Goal: Transaction & Acquisition: Purchase product/service

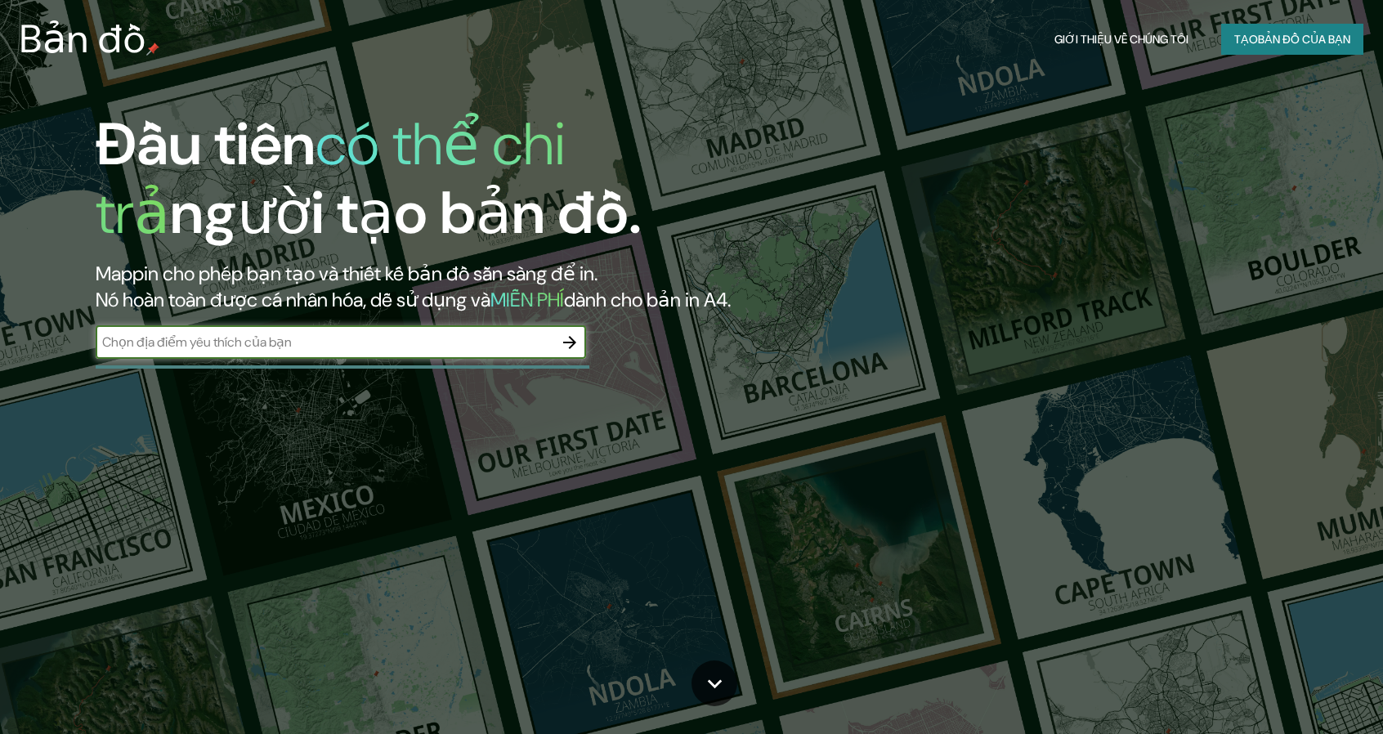
click at [327, 335] on input "text" at bounding box center [325, 342] width 458 height 19
type input "[GEOGRAPHIC_DATA]"
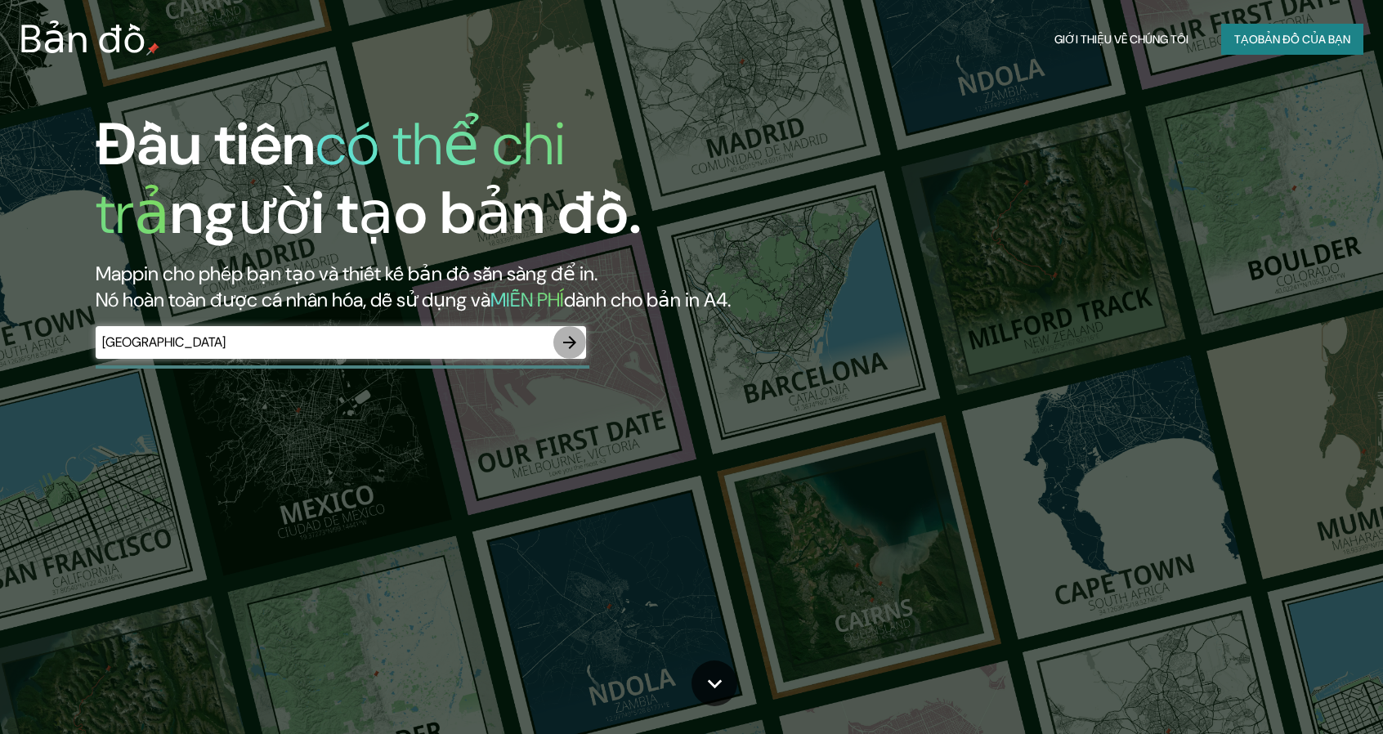
click at [562, 344] on icon "button" at bounding box center [570, 343] width 20 height 20
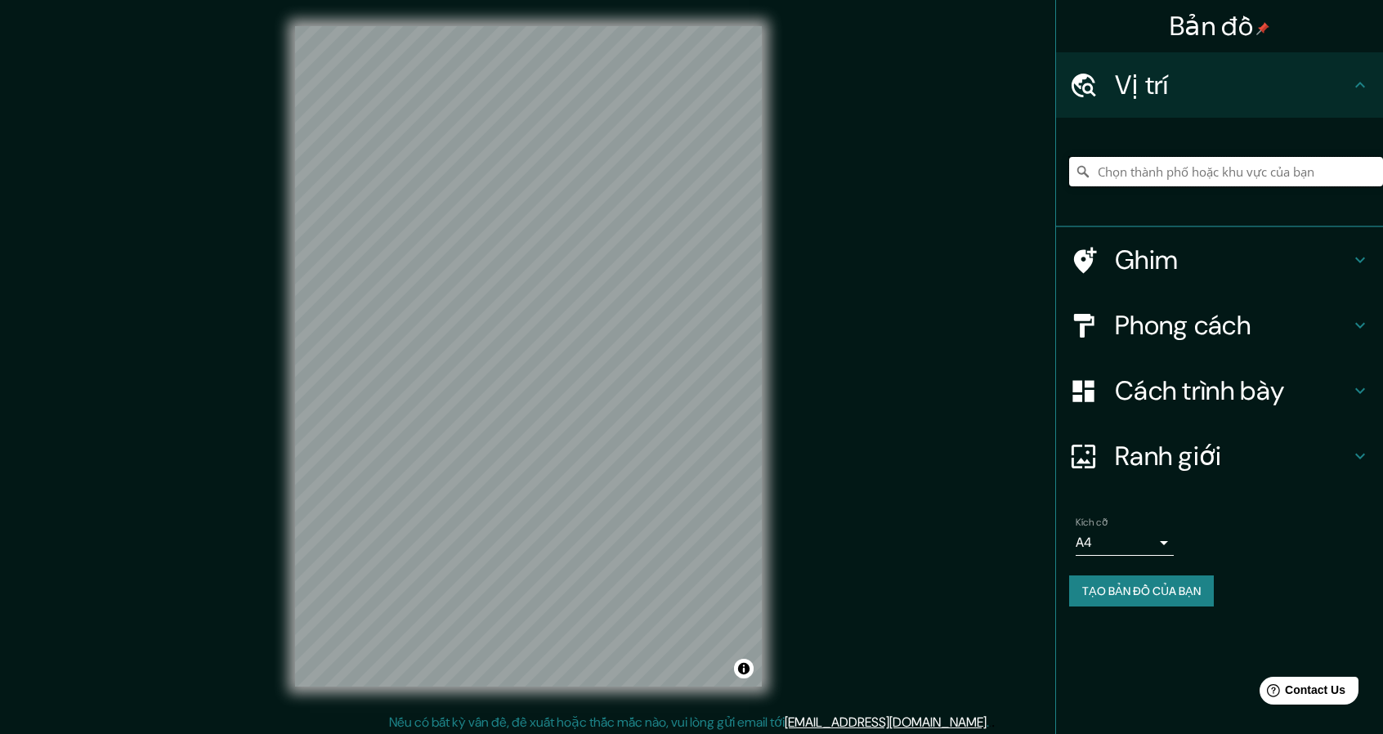
click at [1144, 181] on input "Chọn thành phố hoặc khu vực của bạn" at bounding box center [1226, 171] width 314 height 29
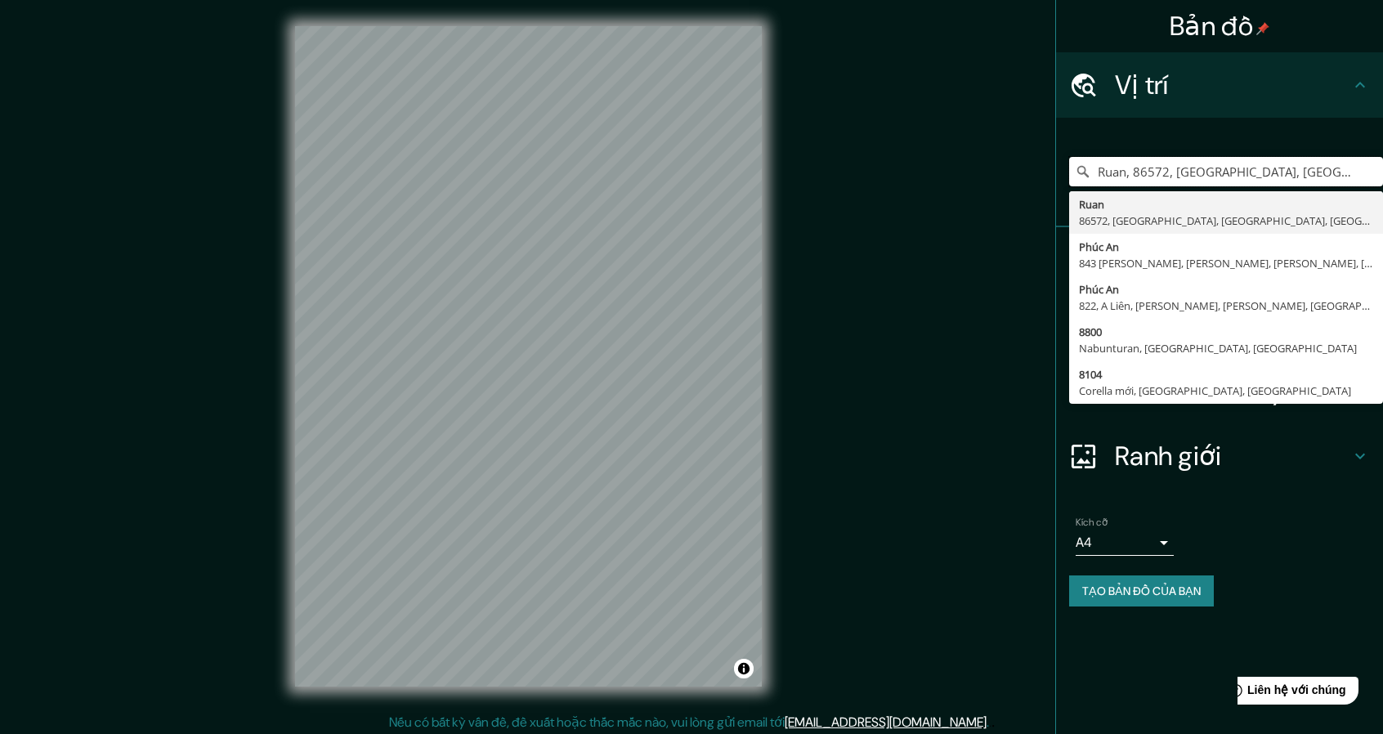
type input "Ruan, 86572, [GEOGRAPHIC_DATA], [GEOGRAPHIC_DATA], [GEOGRAPHIC_DATA], [GEOGRAPH…"
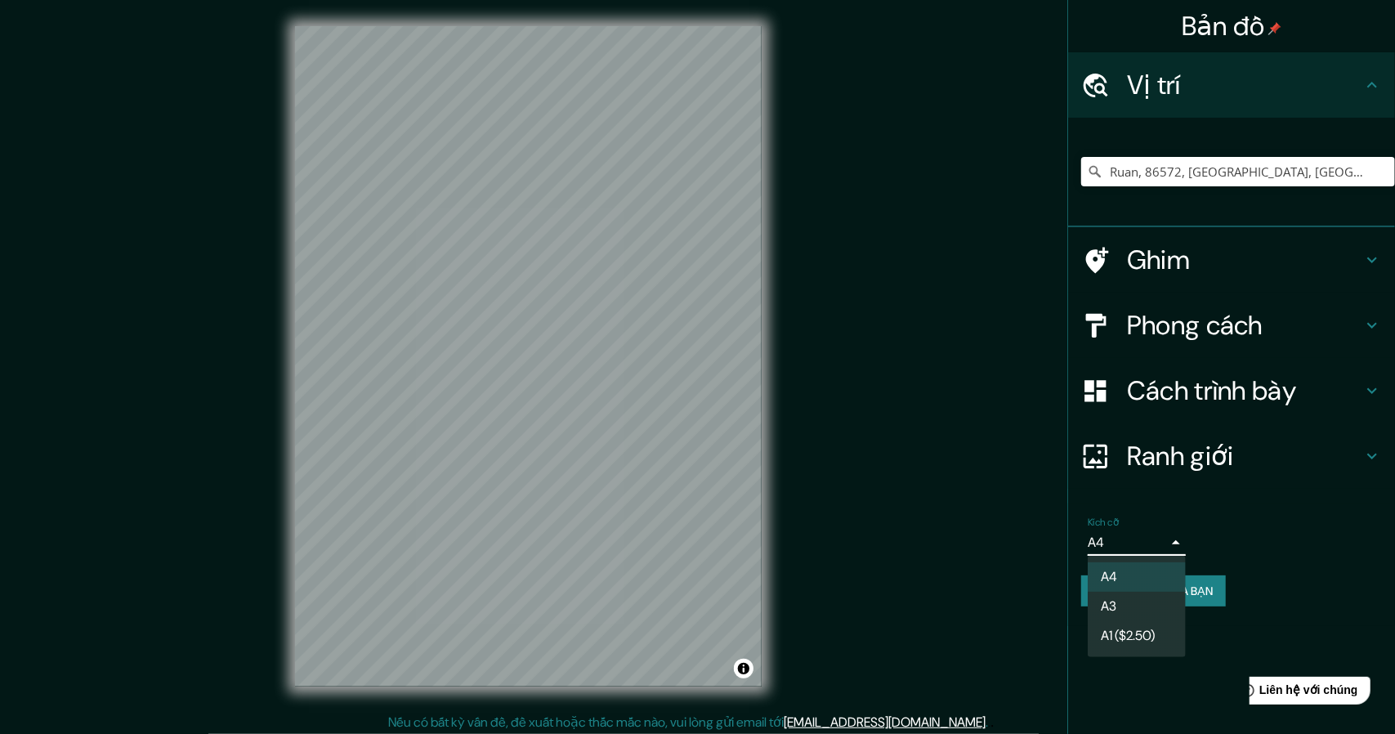
click at [1165, 530] on body "Bản đồ Vị trí Ruan, 86572, [GEOGRAPHIC_DATA], [GEOGRAPHIC_DATA], [GEOGRAPHIC_DA…" at bounding box center [697, 367] width 1395 height 734
click at [1153, 610] on li "A3" at bounding box center [1139, 607] width 103 height 30
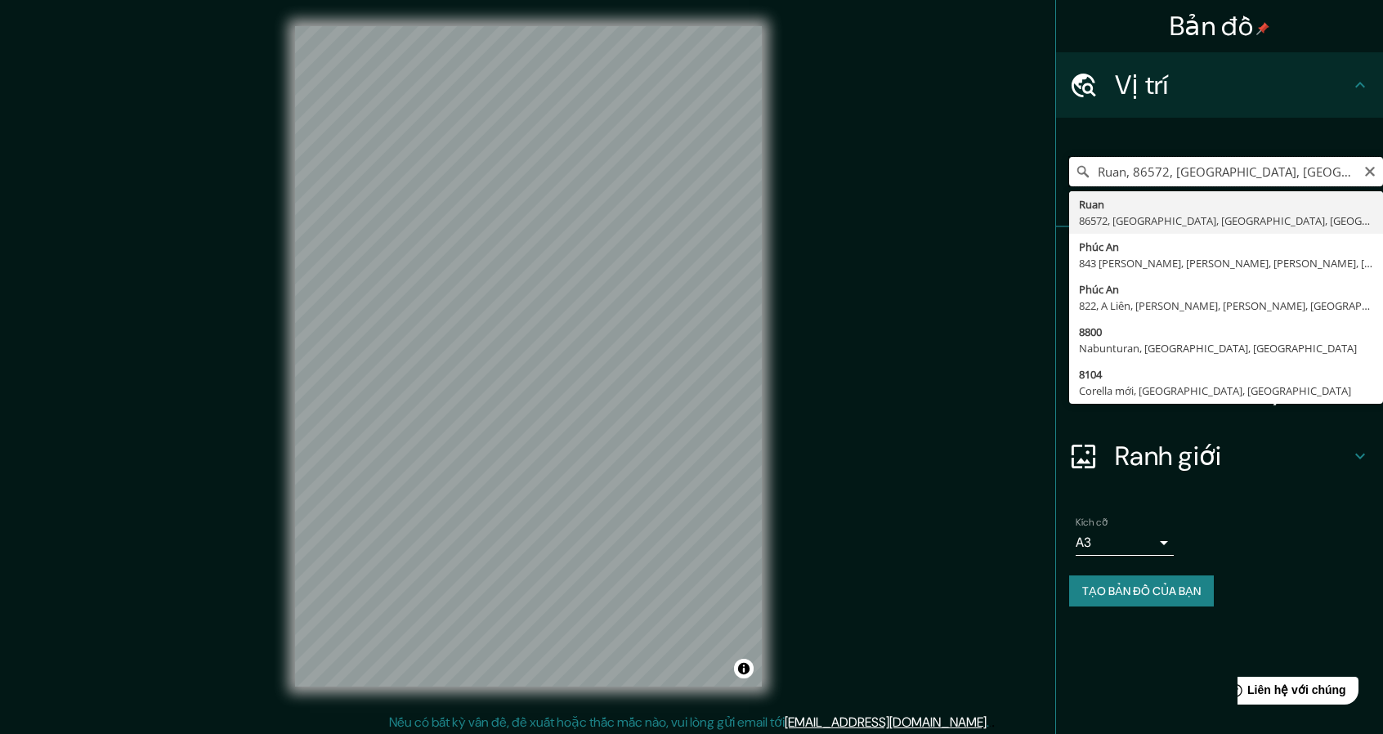
click at [1283, 172] on input "Ruan, 86572, [GEOGRAPHIC_DATA], [GEOGRAPHIC_DATA], [GEOGRAPHIC_DATA], [GEOGRAPH…" at bounding box center [1226, 171] width 314 height 29
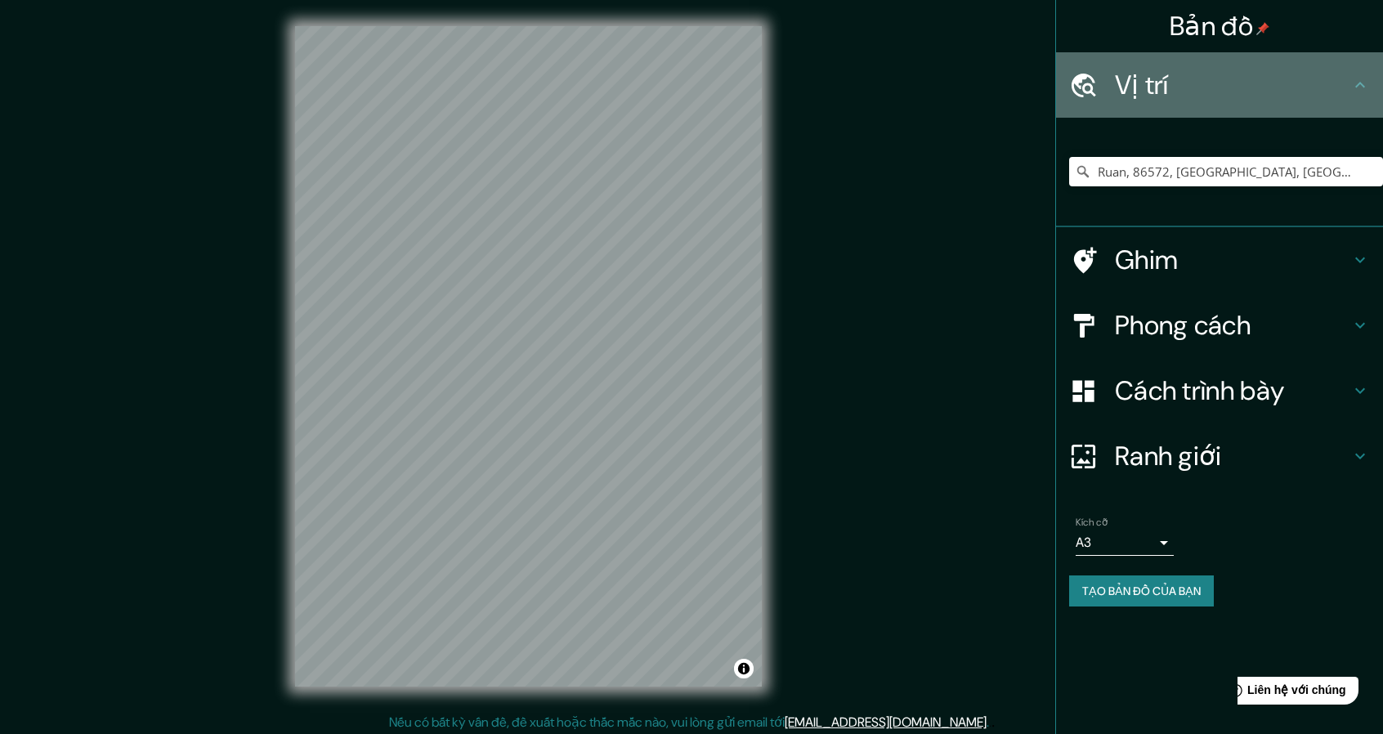
click at [1353, 97] on div "Vị trí" at bounding box center [1219, 84] width 327 height 65
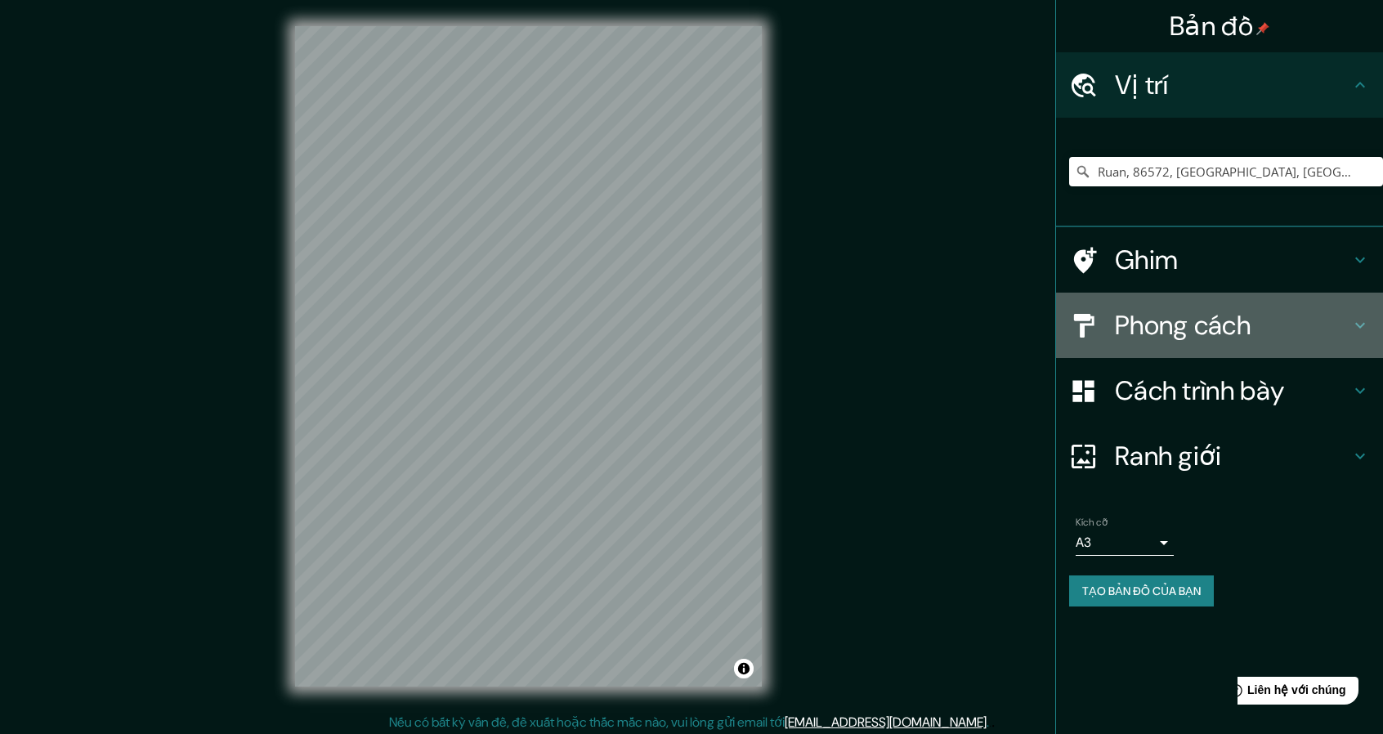
click at [1198, 330] on font "Phong cách" at bounding box center [1183, 325] width 136 height 34
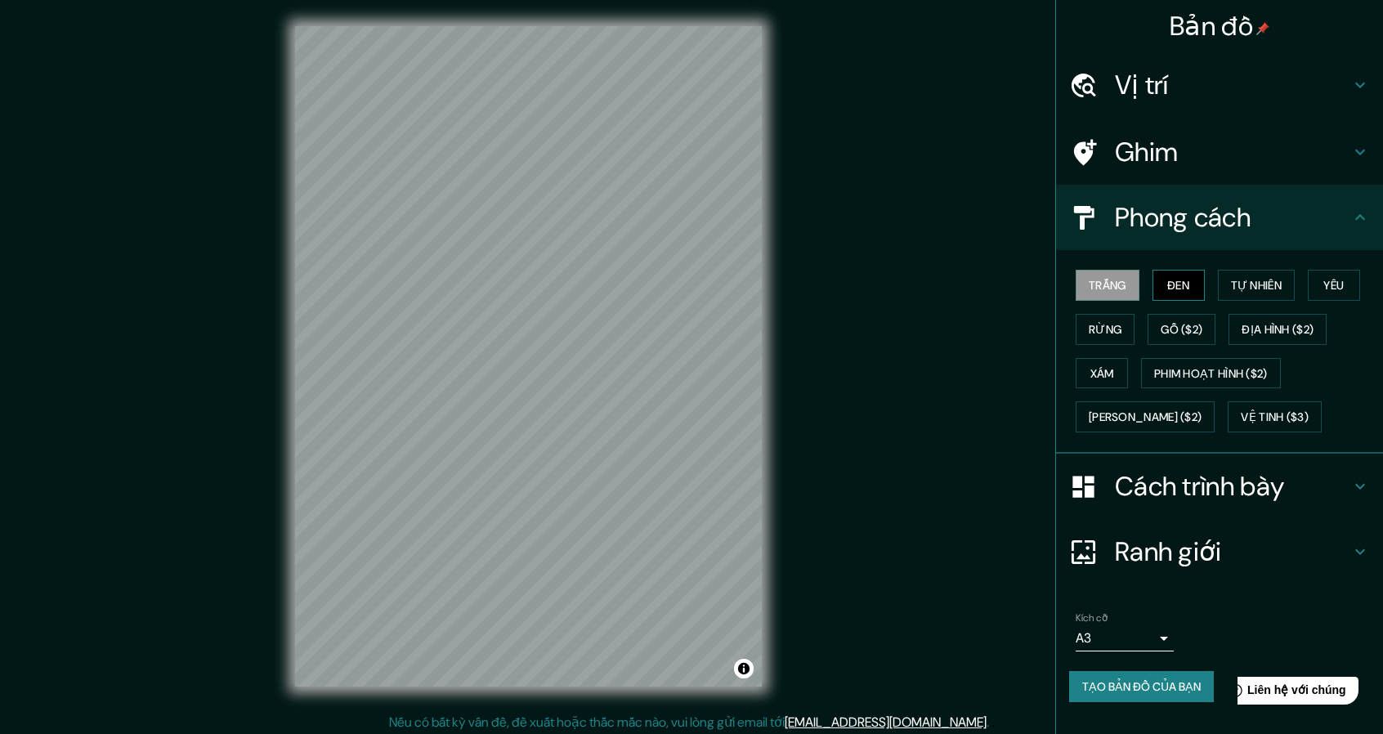
click at [1181, 285] on font "Đen" at bounding box center [1178, 285] width 22 height 15
click at [1145, 284] on div "Trắng Đen Tự nhiên Yêu Rừng Gỗ ($2) Địa hình ($2) Xám Phim hoạt hình ($2) Xanh …" at bounding box center [1226, 351] width 314 height 176
click at [1270, 280] on font "Tự nhiên" at bounding box center [1256, 285] width 51 height 15
click at [1329, 282] on font "Yêu" at bounding box center [1333, 285] width 20 height 15
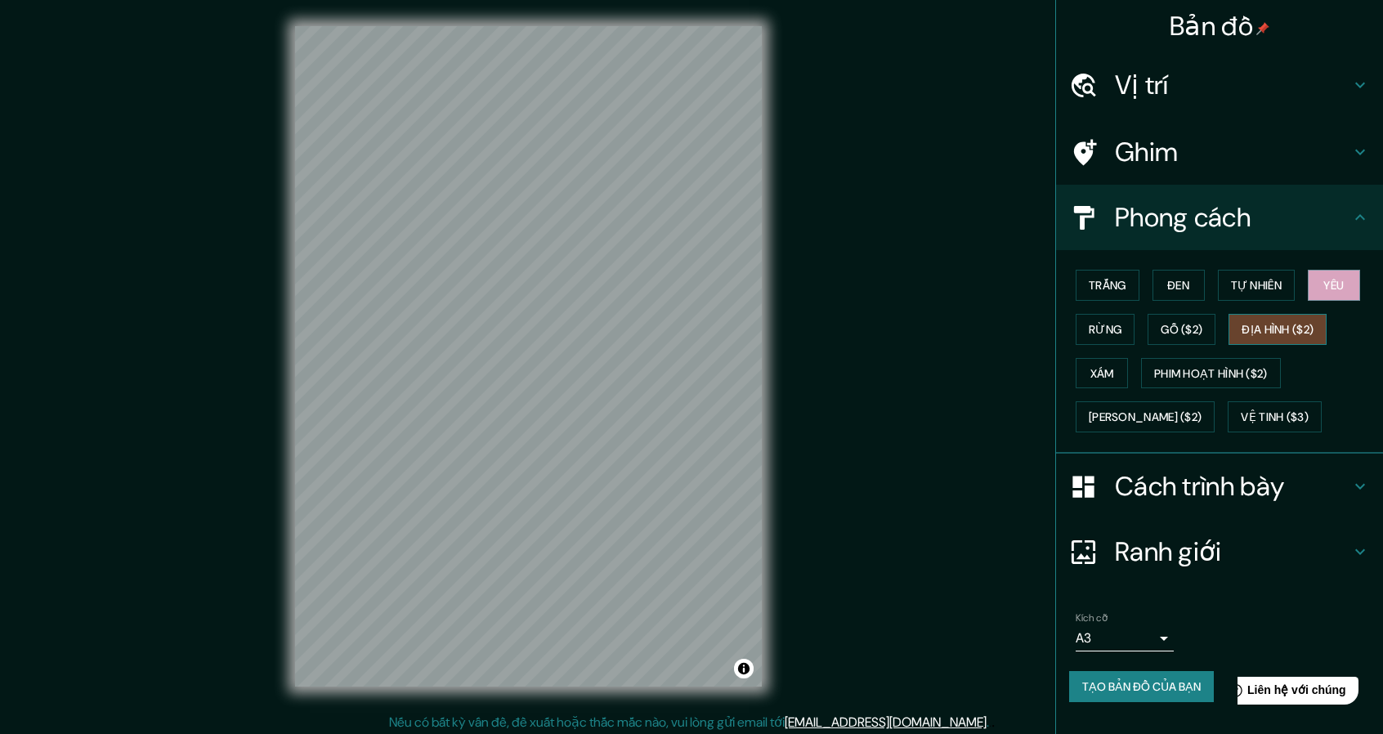
click at [1313, 319] on font "Địa hình ($2)" at bounding box center [1277, 329] width 72 height 21
click at [1243, 367] on font "Phim hoạt hình ($2)" at bounding box center [1211, 373] width 114 height 15
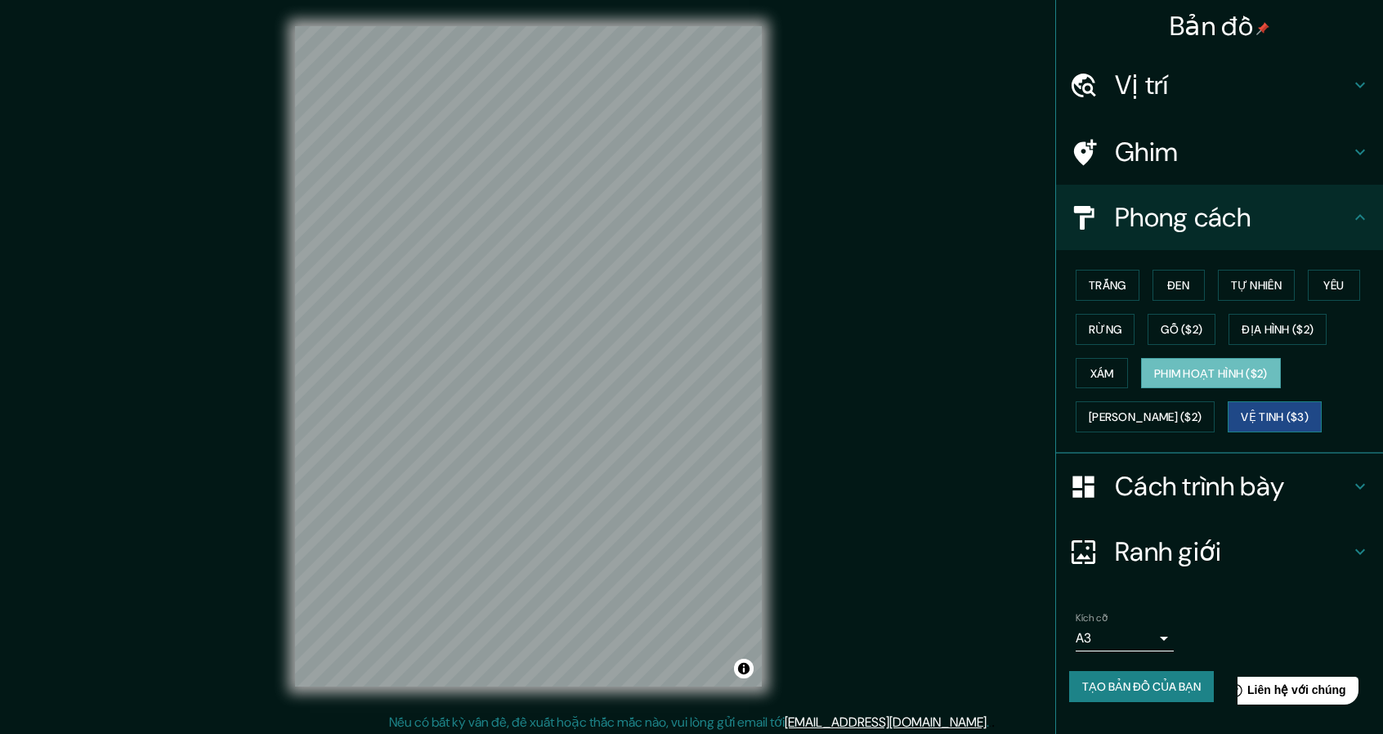
click at [1240, 410] on font "Vệ tinh ($3)" at bounding box center [1274, 417] width 68 height 15
click at [1324, 433] on div "Trắng Đen Tự nhiên Yêu Rừng Gỗ ($2) Địa hình ($2) Xám Phim hoạt hình ($2) Xanh …" at bounding box center [1226, 351] width 314 height 176
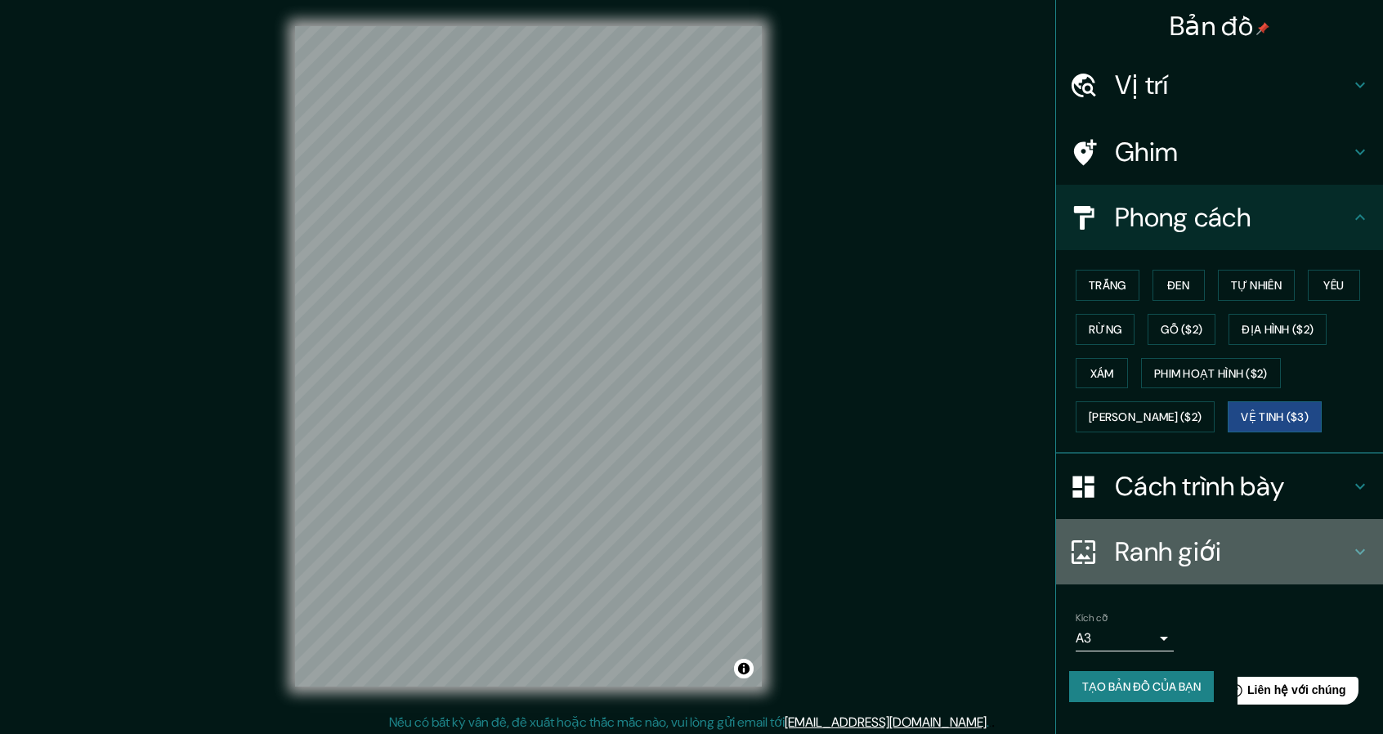
click at [1301, 561] on h4 "Ranh giới" at bounding box center [1232, 551] width 235 height 33
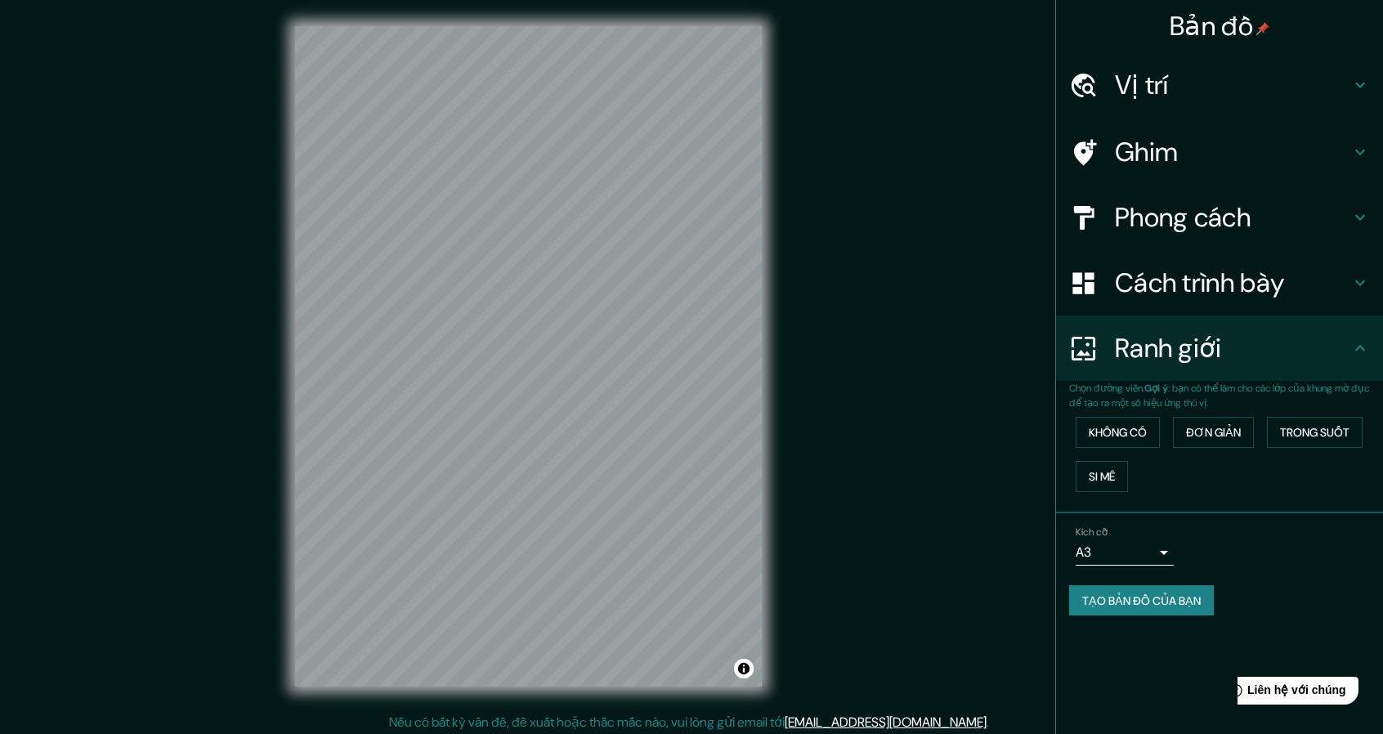
click at [1133, 310] on div "Cách trình bày" at bounding box center [1219, 282] width 327 height 65
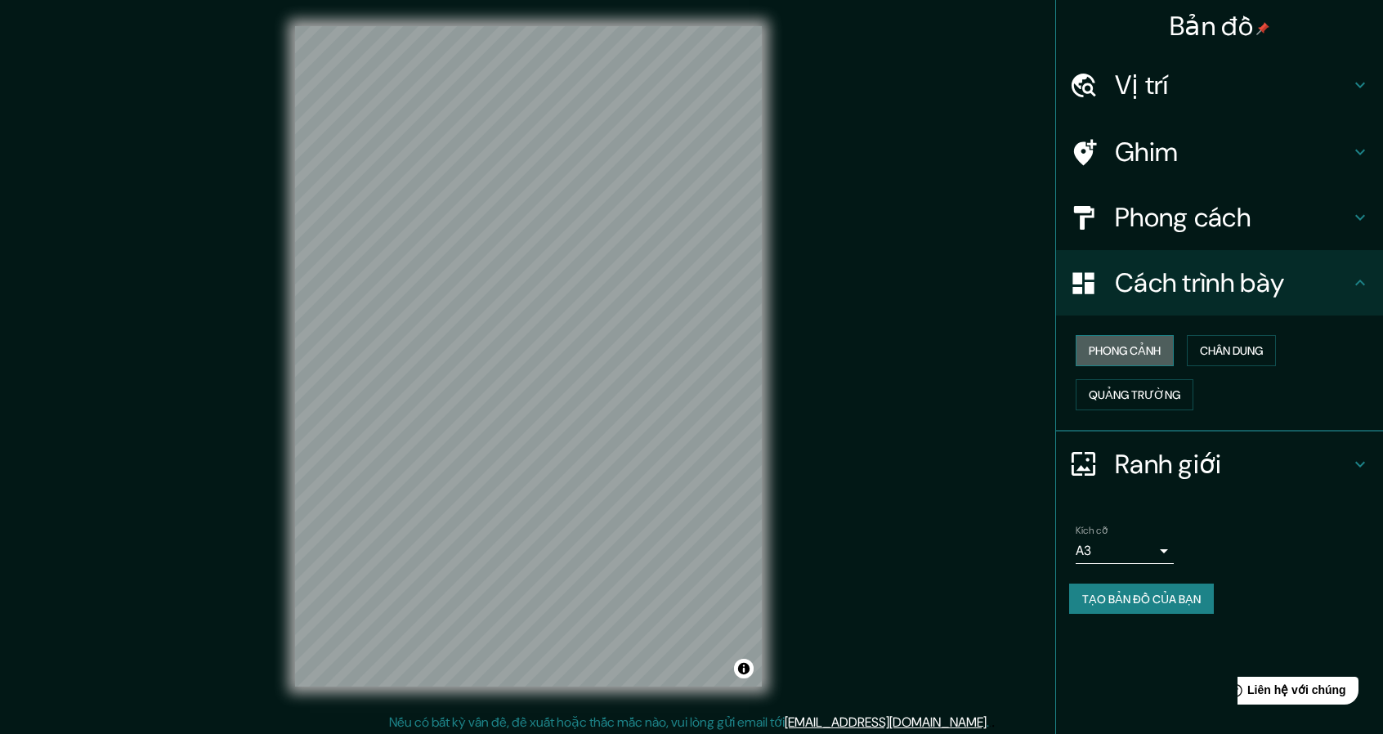
click at [1172, 352] on button "Phong cảnh" at bounding box center [1124, 350] width 98 height 31
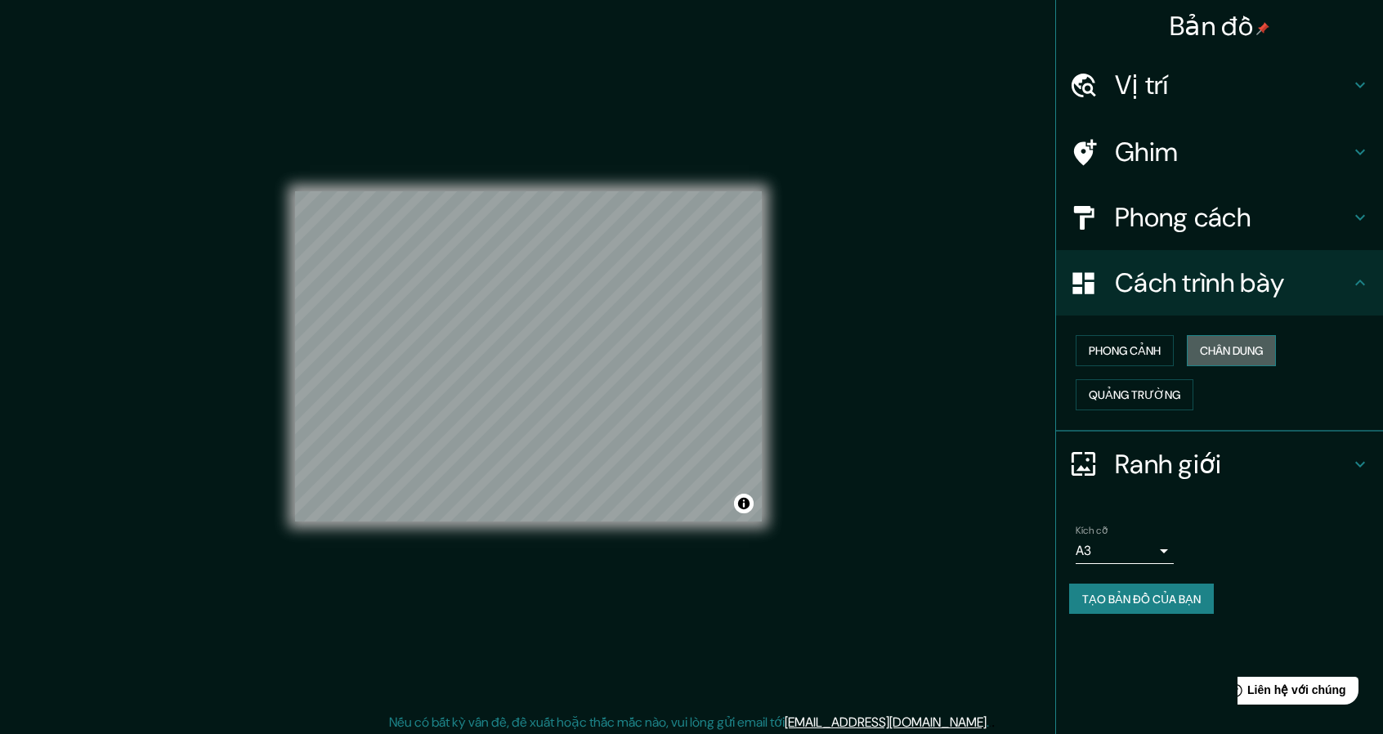
click at [1255, 355] on font "Chân dung" at bounding box center [1231, 350] width 63 height 15
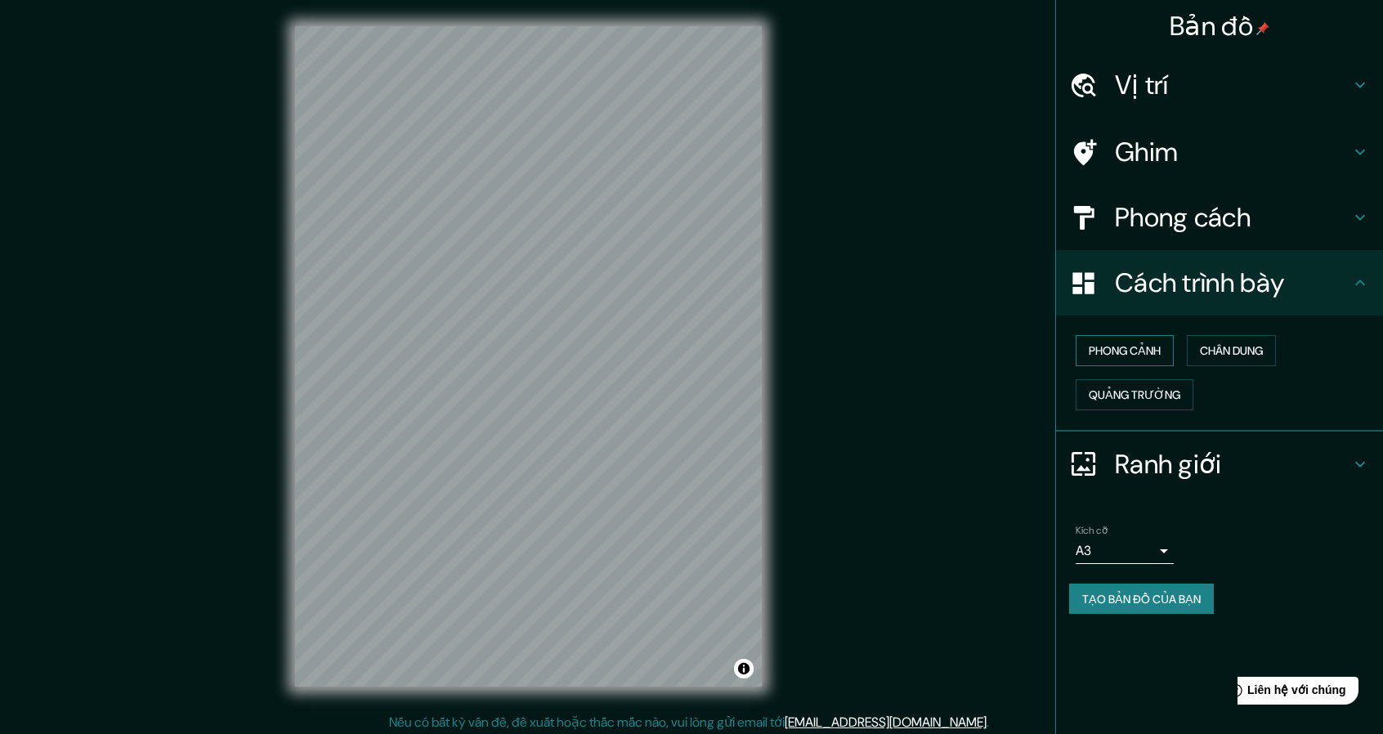
click at [1147, 362] on button "Phong cảnh" at bounding box center [1124, 350] width 98 height 31
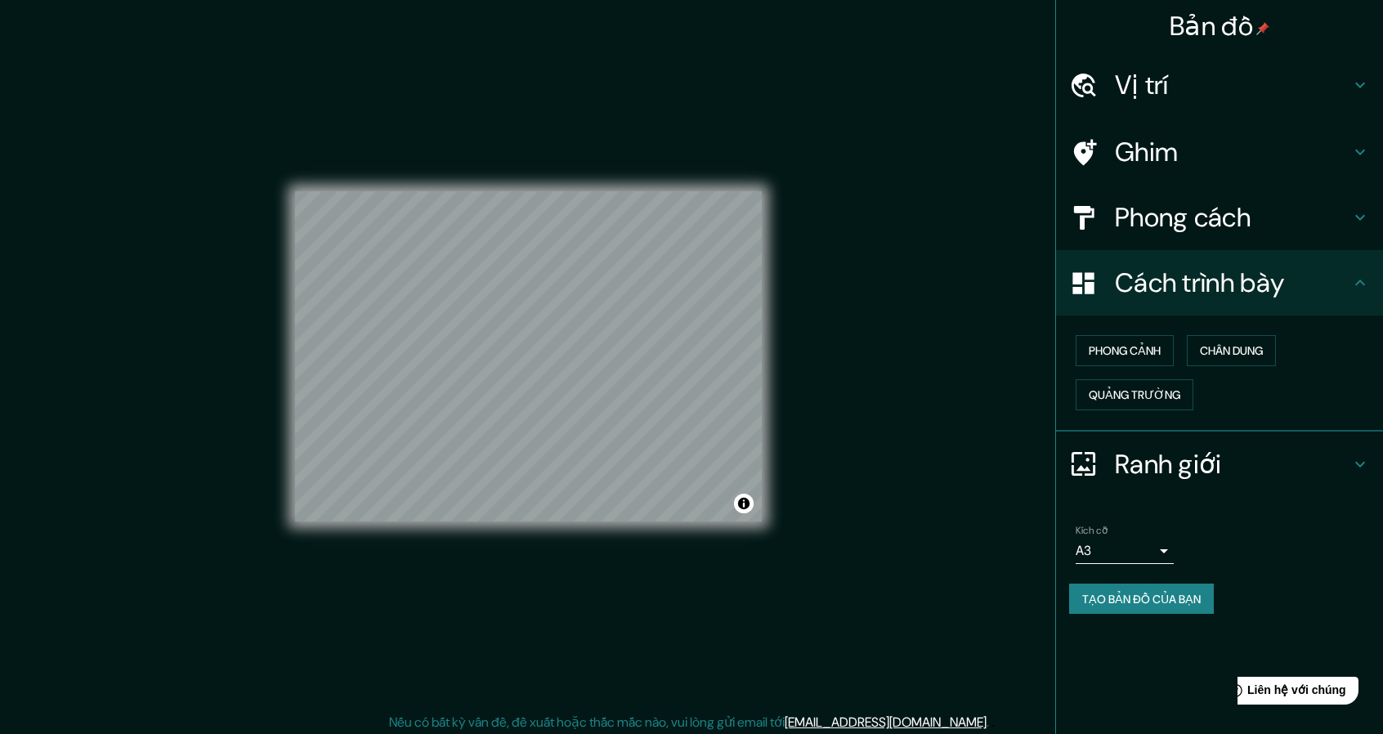
click at [1140, 557] on body "Bản đồ Vị trí Ruan, 86572, [GEOGRAPHIC_DATA], [GEOGRAPHIC_DATA], [GEOGRAPHIC_DA…" at bounding box center [691, 367] width 1383 height 734
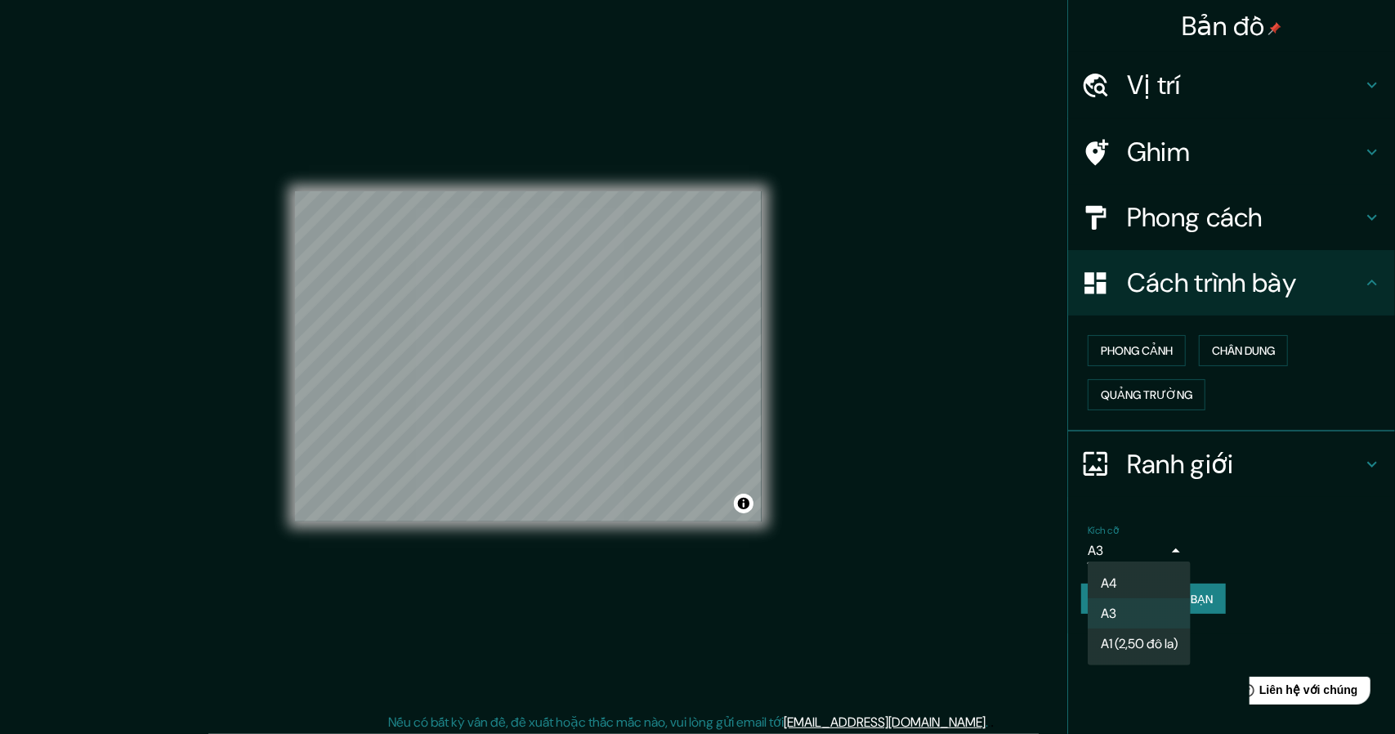
click at [1153, 645] on font "A1 (2,50 đô la)" at bounding box center [1139, 643] width 77 height 17
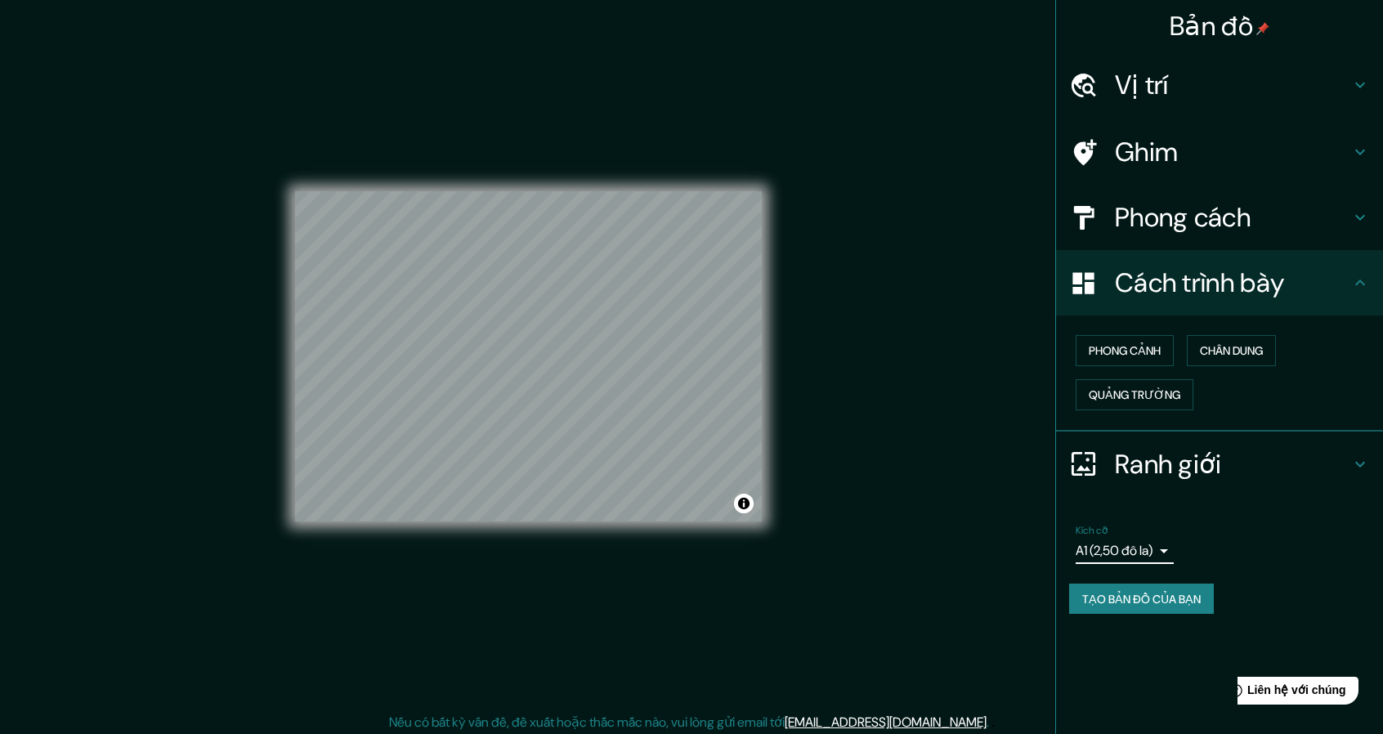
click at [1152, 565] on div "Kích cỡ A1 (2,50 đô la) a3" at bounding box center [1219, 544] width 301 height 52
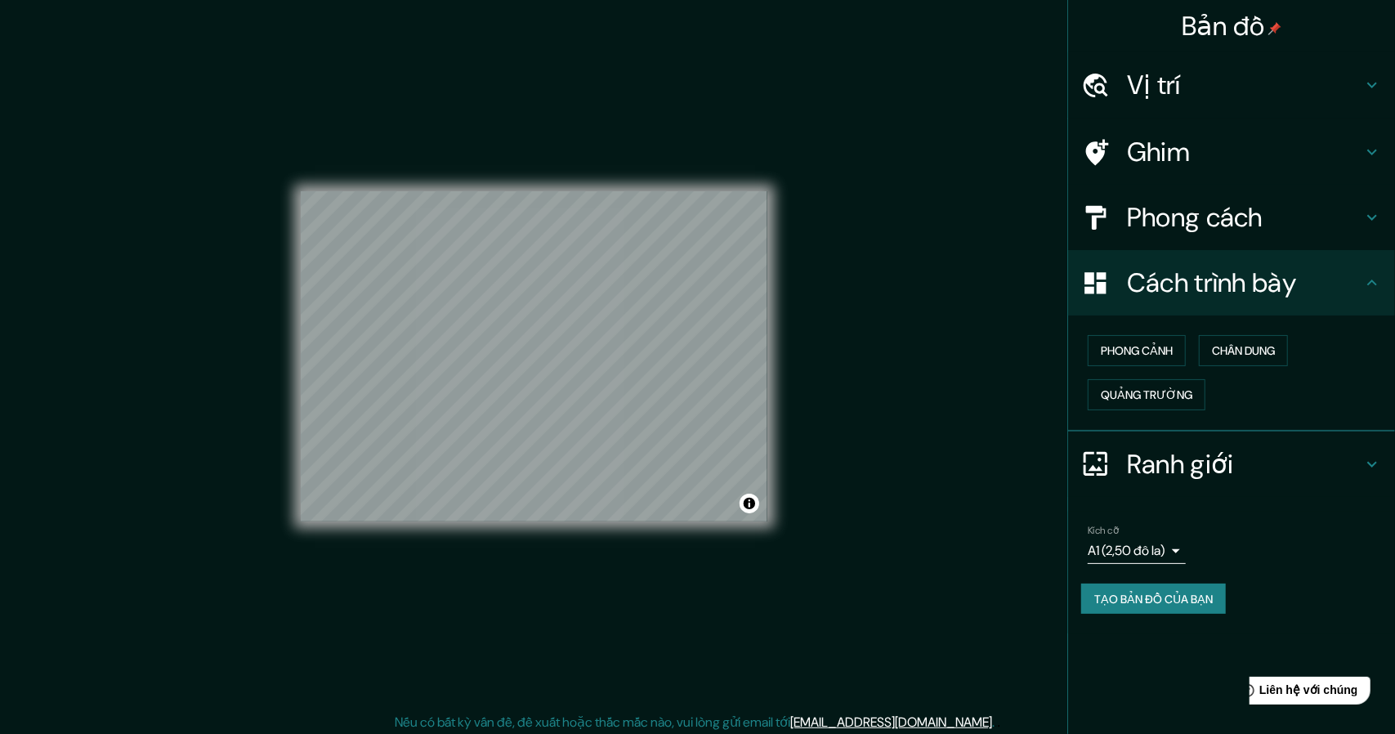
click at [1152, 549] on body "Bản đồ Vị trí Ruan, 86572, [GEOGRAPHIC_DATA], [GEOGRAPHIC_DATA], [GEOGRAPHIC_DA…" at bounding box center [697, 367] width 1395 height 734
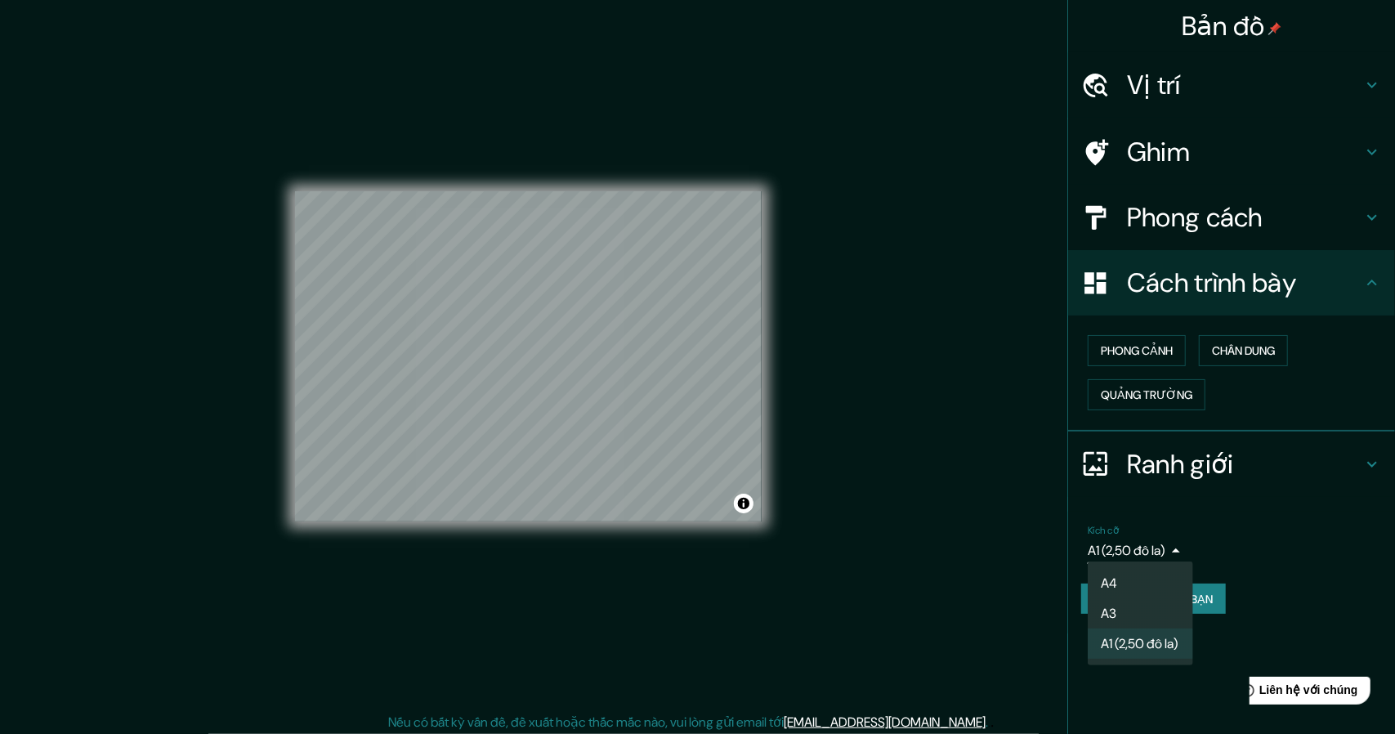
click at [1149, 613] on li "A3" at bounding box center [1140, 613] width 105 height 30
type input "a4"
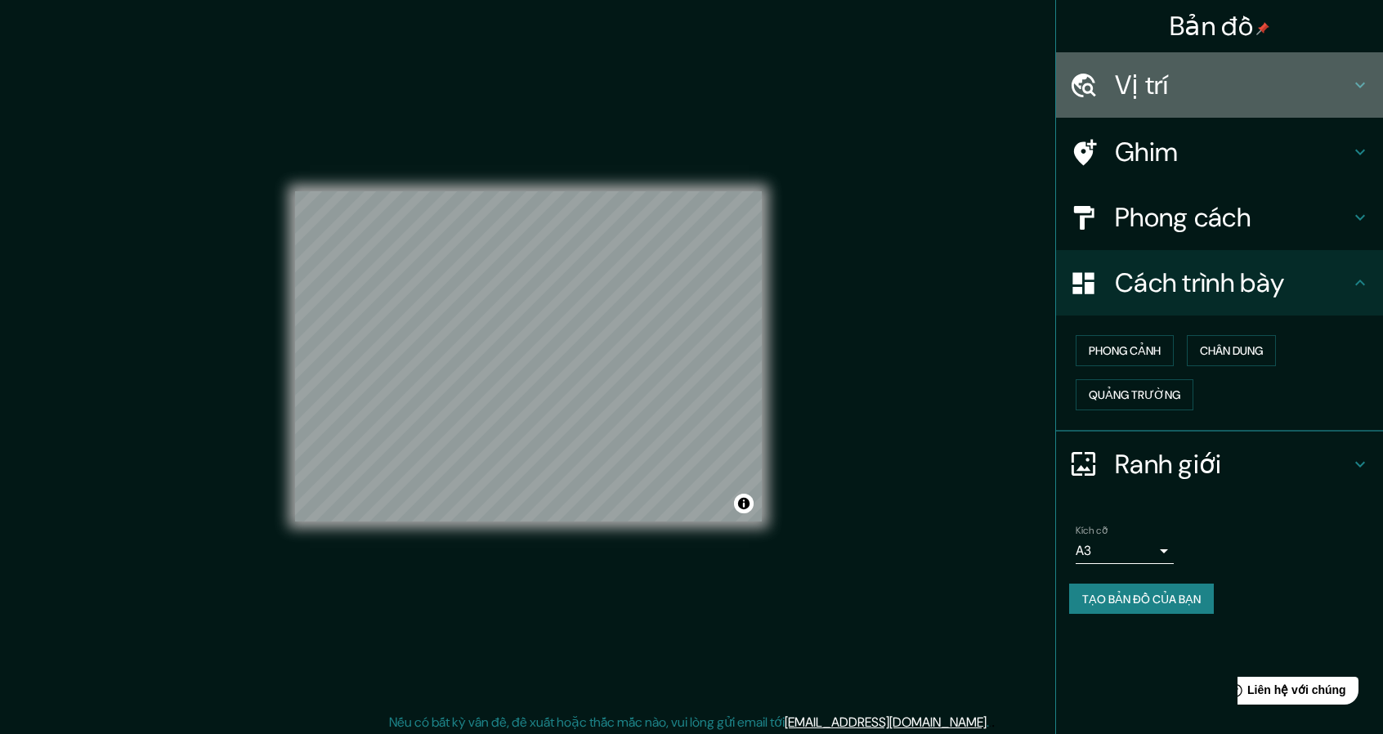
click at [1154, 95] on font "Vị trí" at bounding box center [1142, 85] width 54 height 34
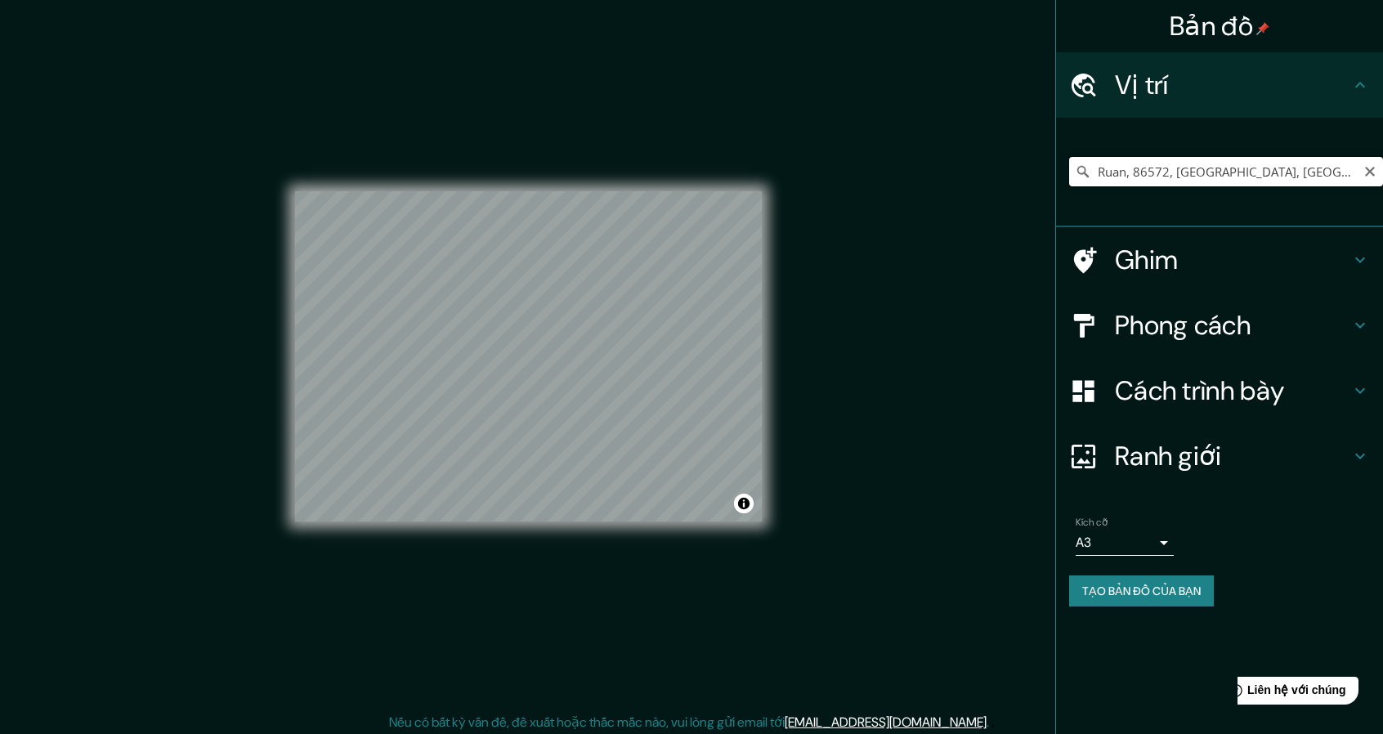
click at [1178, 169] on input "Ruan, 86572, [GEOGRAPHIC_DATA], [GEOGRAPHIC_DATA], [GEOGRAPHIC_DATA], [GEOGRAPH…" at bounding box center [1226, 171] width 314 height 29
click at [1375, 172] on icon "Thông thoáng" at bounding box center [1369, 171] width 13 height 13
click at [1368, 172] on input "Chọn thành phố hoặc khu vực của bạn" at bounding box center [1226, 171] width 314 height 29
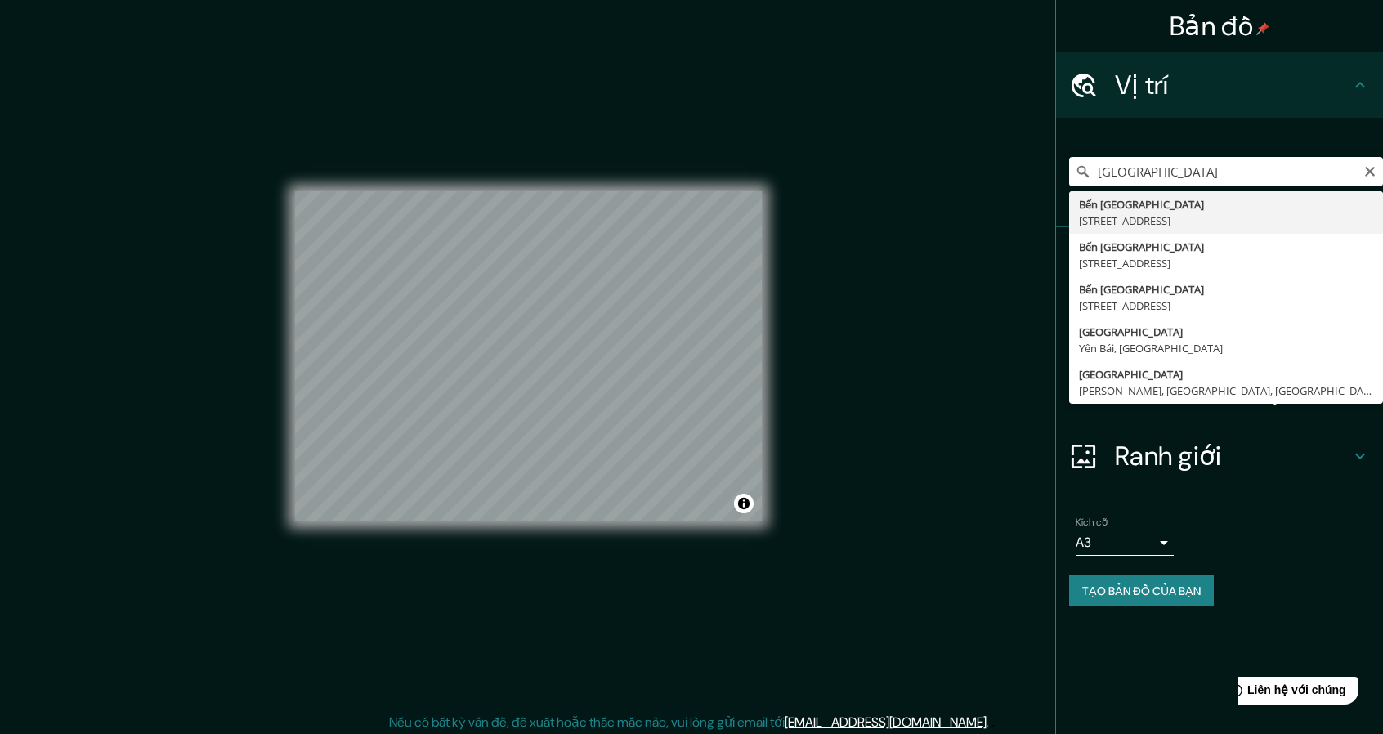
type input "[STREET_ADDRESS]"
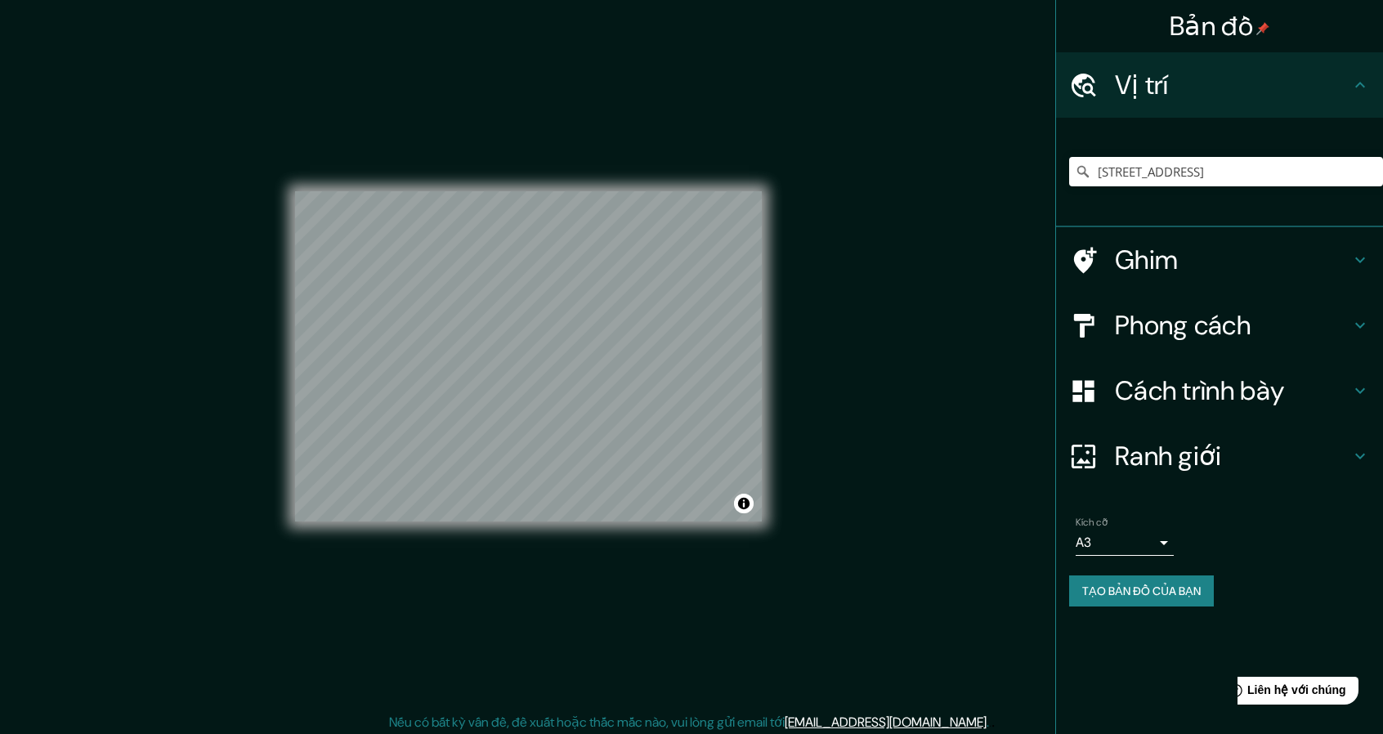
click at [1138, 334] on font "Phong cách" at bounding box center [1183, 325] width 136 height 34
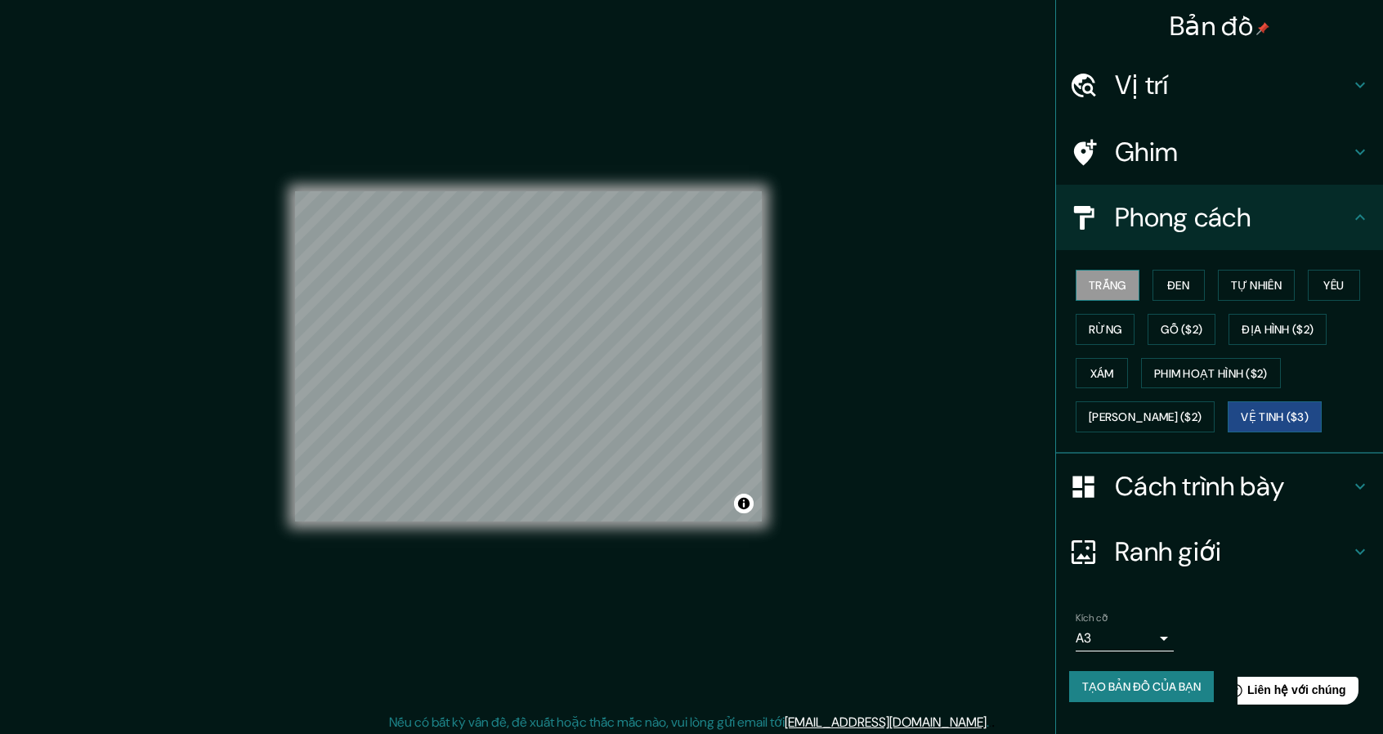
click at [1113, 293] on font "Trắng" at bounding box center [1107, 285] width 38 height 21
click at [1183, 293] on font "Đen" at bounding box center [1178, 285] width 22 height 21
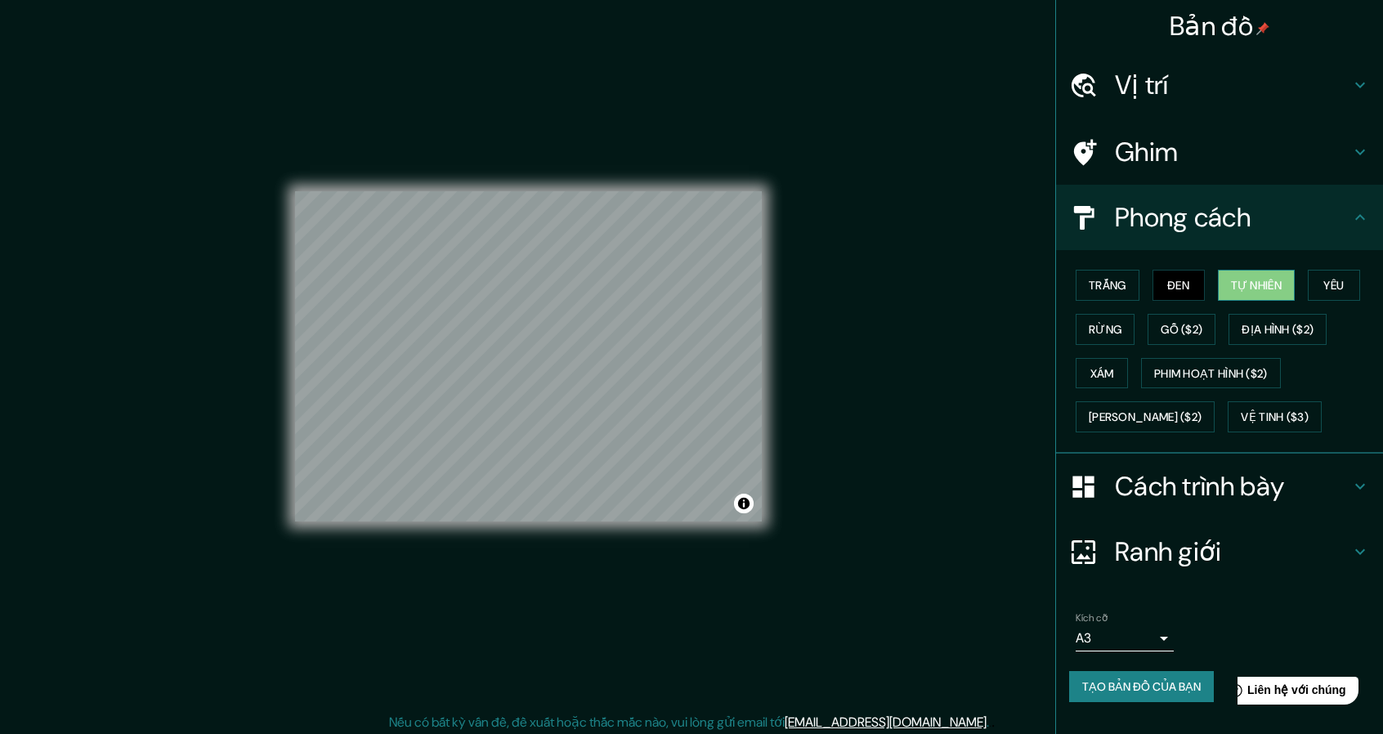
click at [1224, 288] on button "Tự nhiên" at bounding box center [1256, 285] width 77 height 31
click at [1110, 333] on font "Rừng" at bounding box center [1104, 329] width 33 height 15
click at [1205, 284] on button "Đen" at bounding box center [1178, 285] width 52 height 31
click at [1227, 284] on button "Tự nhiên" at bounding box center [1256, 285] width 77 height 31
click at [1172, 284] on font "Đen" at bounding box center [1178, 285] width 22 height 15
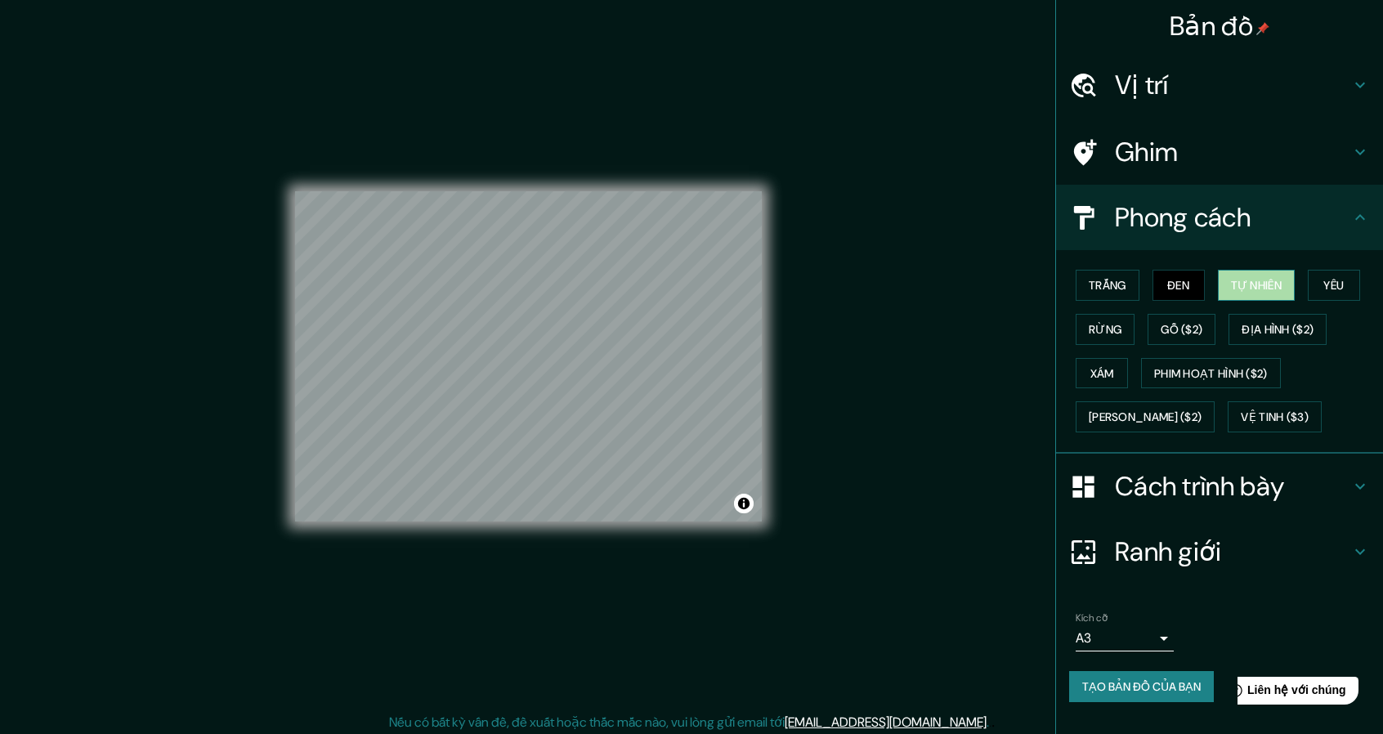
click at [1268, 275] on font "Tự nhiên" at bounding box center [1256, 285] width 51 height 21
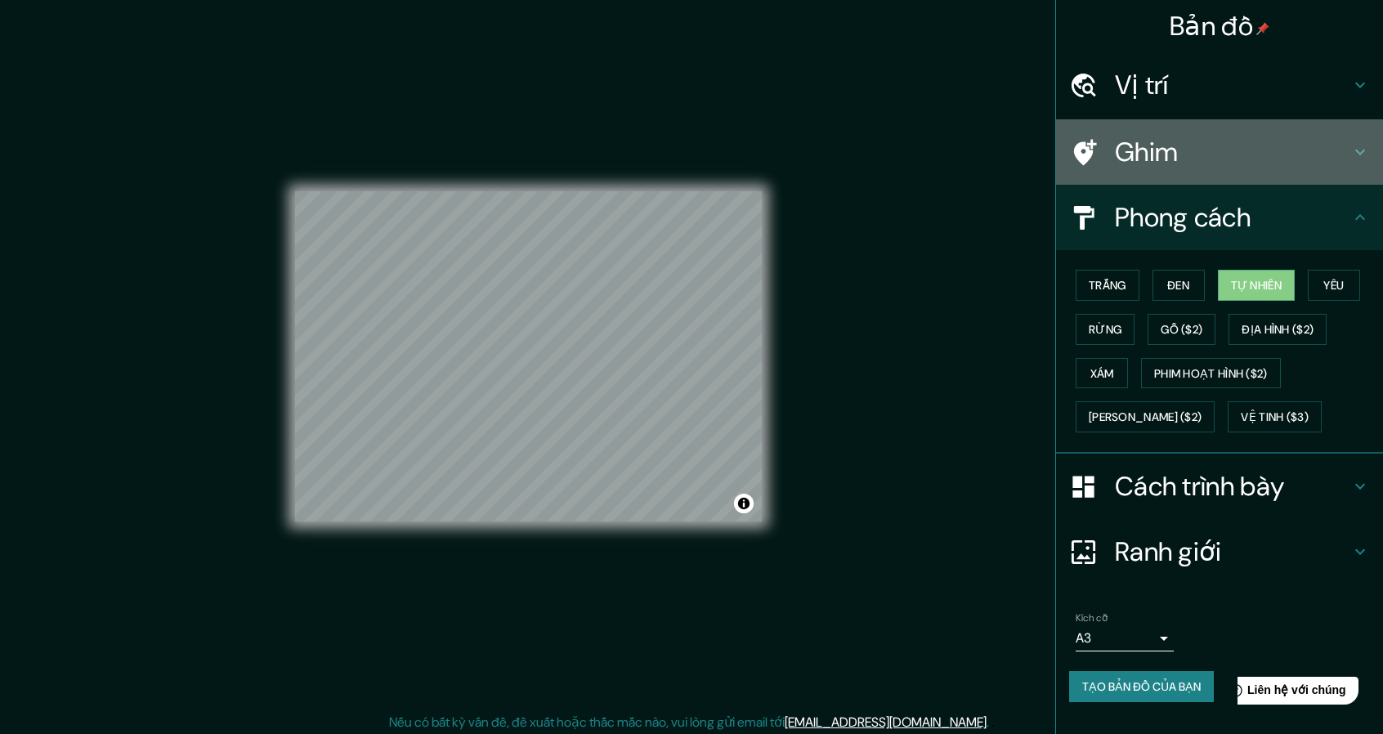
click at [1258, 164] on h4 "Ghim" at bounding box center [1232, 152] width 235 height 33
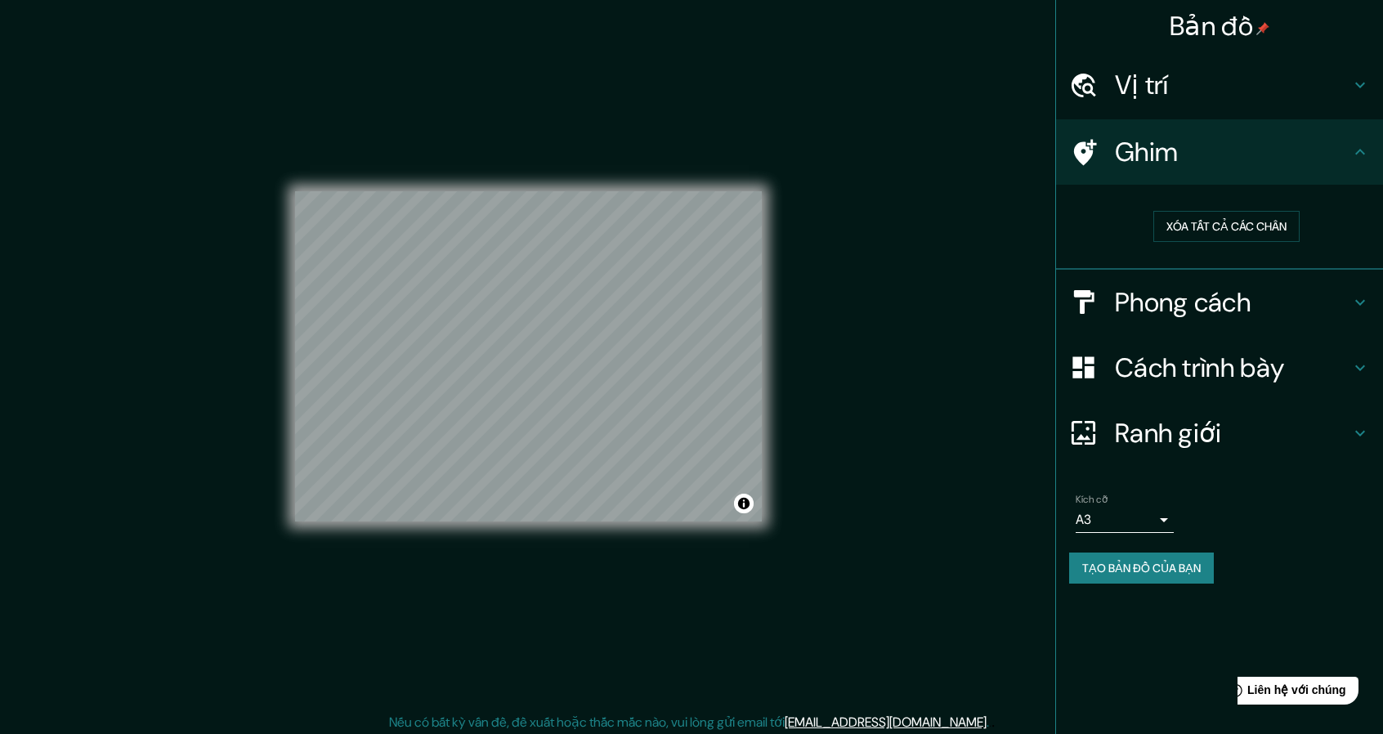
click at [1195, 438] on font "Ranh giới" at bounding box center [1168, 433] width 107 height 34
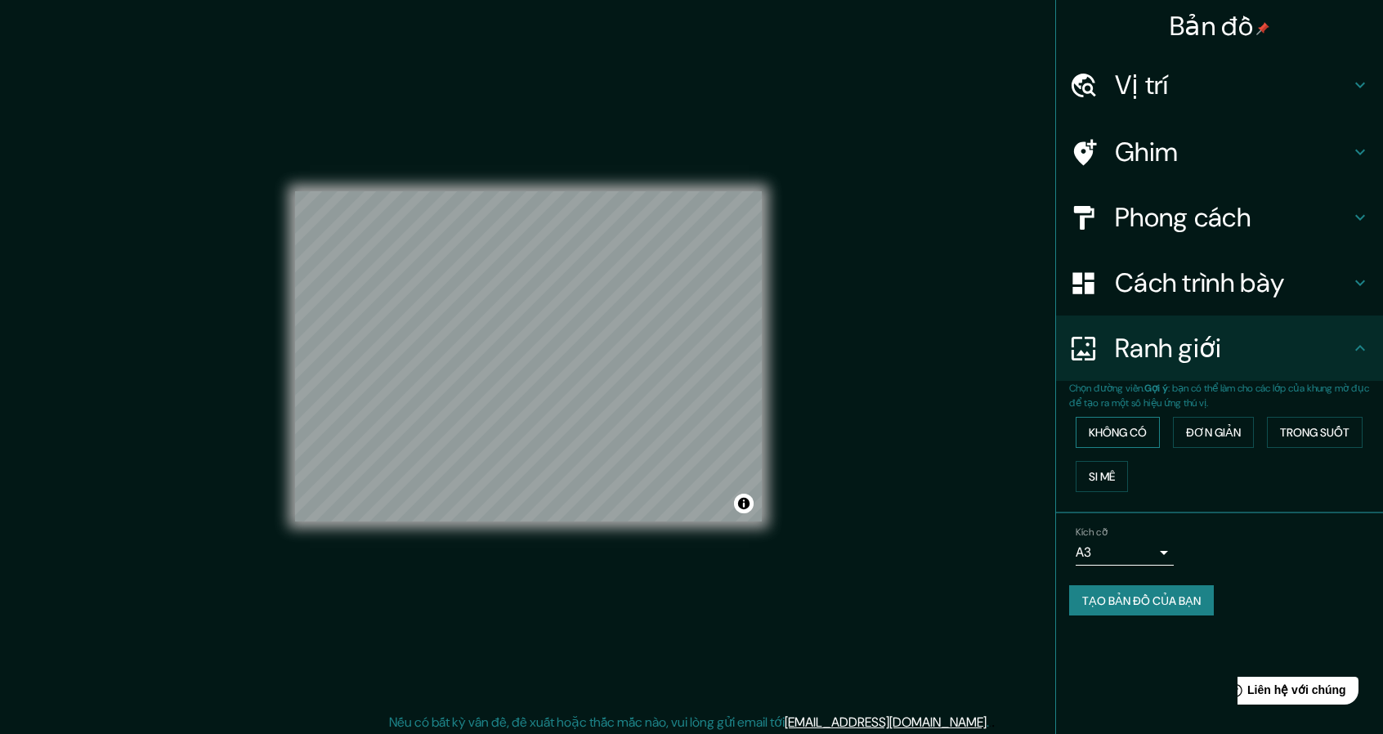
click at [1146, 438] on font "Không có" at bounding box center [1117, 432] width 58 height 15
click at [1196, 438] on font "Đơn giản" at bounding box center [1213, 432] width 55 height 15
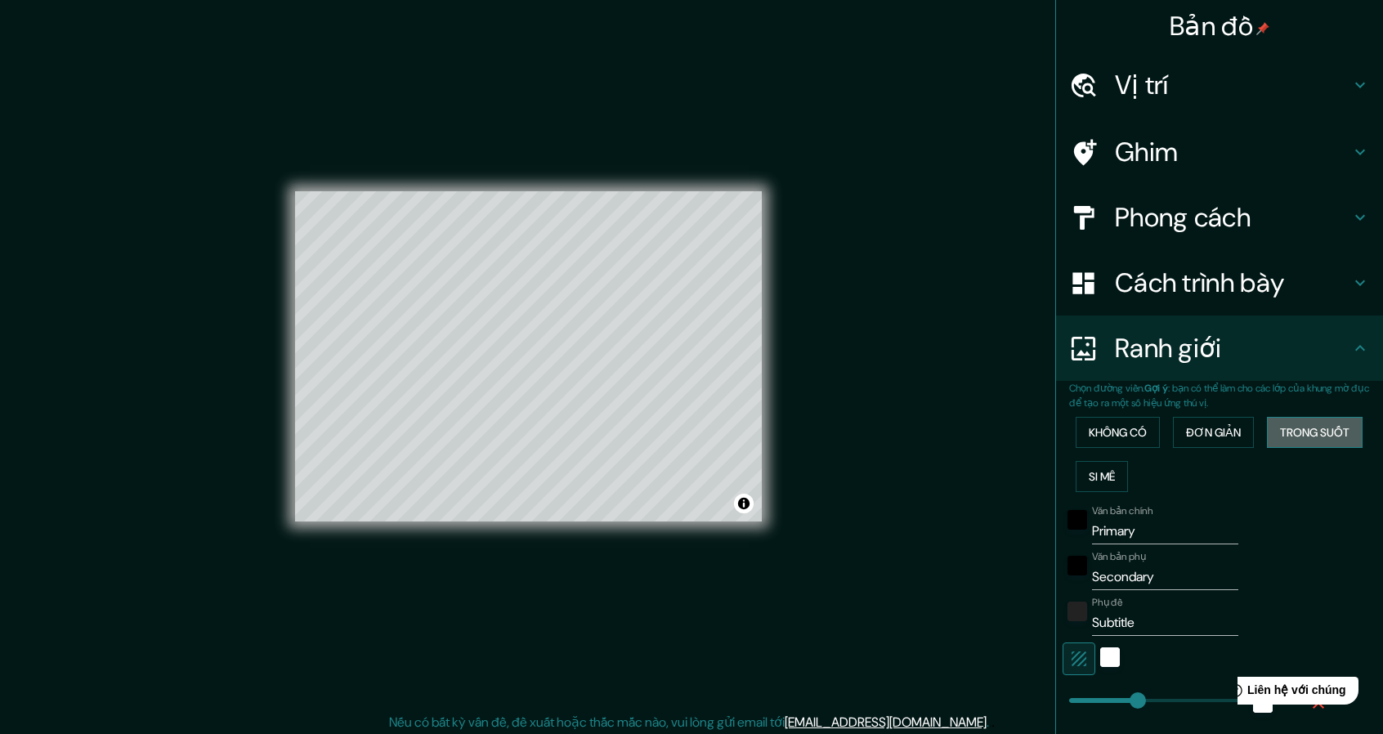
click at [1304, 433] on font "Trong suốt" at bounding box center [1314, 432] width 69 height 15
click at [1088, 466] on font "Si mê" at bounding box center [1101, 476] width 26 height 21
click at [1093, 445] on button "Không có" at bounding box center [1117, 432] width 84 height 31
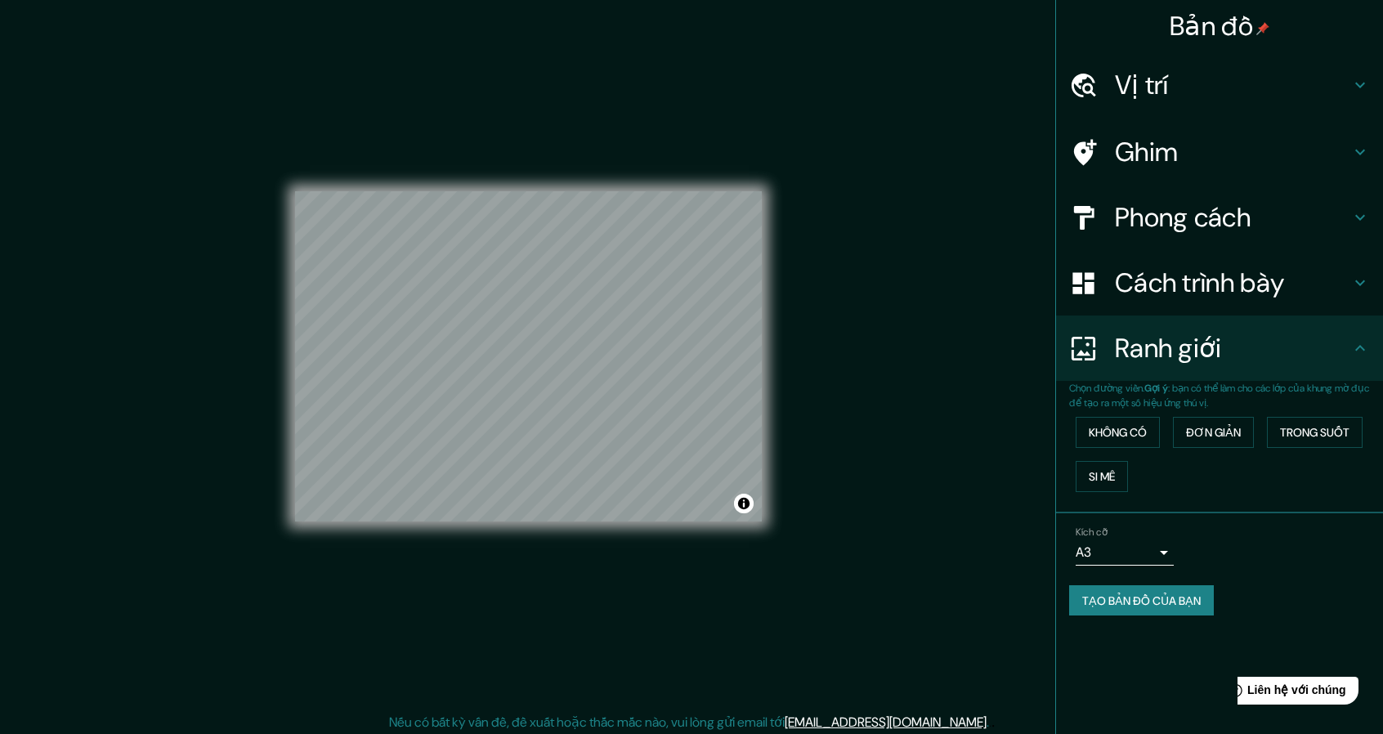
click at [1177, 208] on font "Phong cách" at bounding box center [1183, 217] width 136 height 34
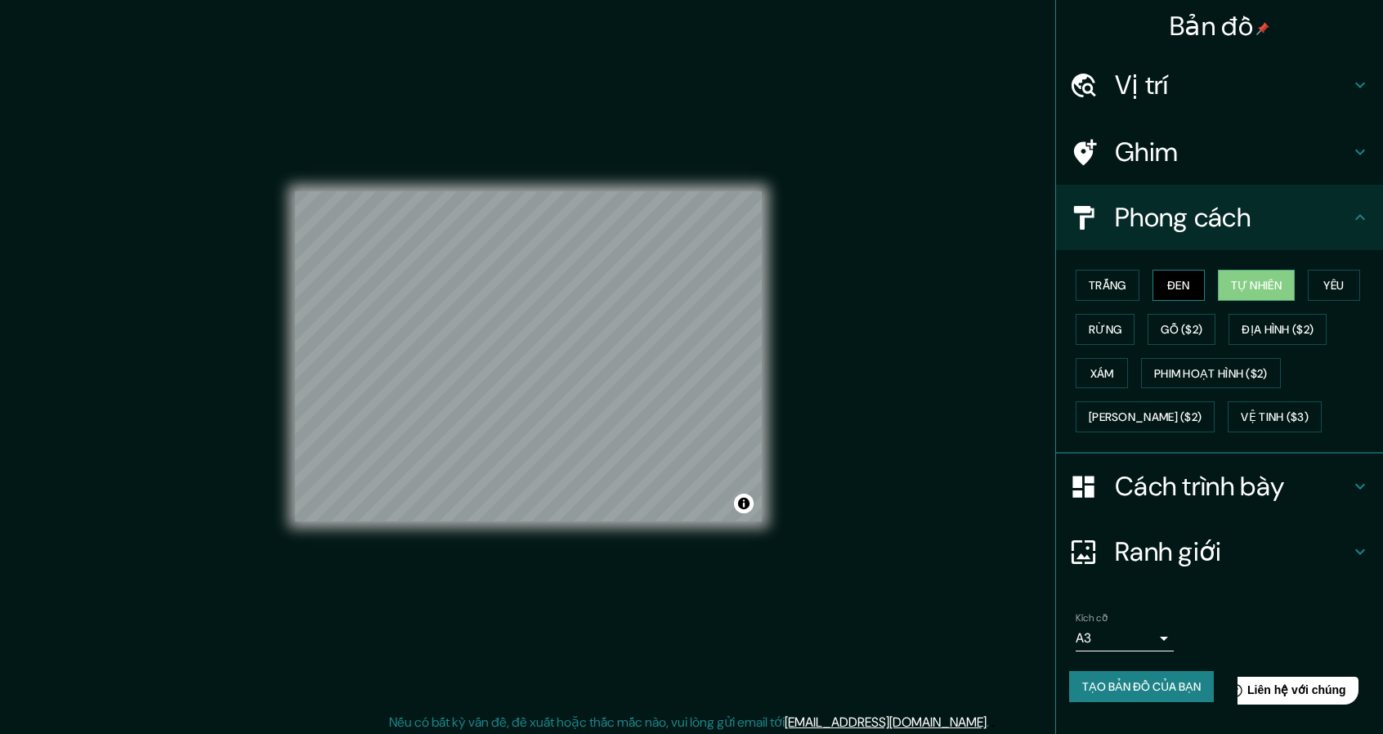
click at [1192, 287] on button "Đen" at bounding box center [1178, 285] width 52 height 31
click at [1118, 285] on font "Trắng" at bounding box center [1107, 285] width 38 height 15
click at [1172, 272] on button "Đen" at bounding box center [1178, 285] width 52 height 31
click at [1124, 333] on button "Rừng" at bounding box center [1104, 329] width 59 height 31
click at [1103, 363] on font "Xám" at bounding box center [1102, 373] width 24 height 21
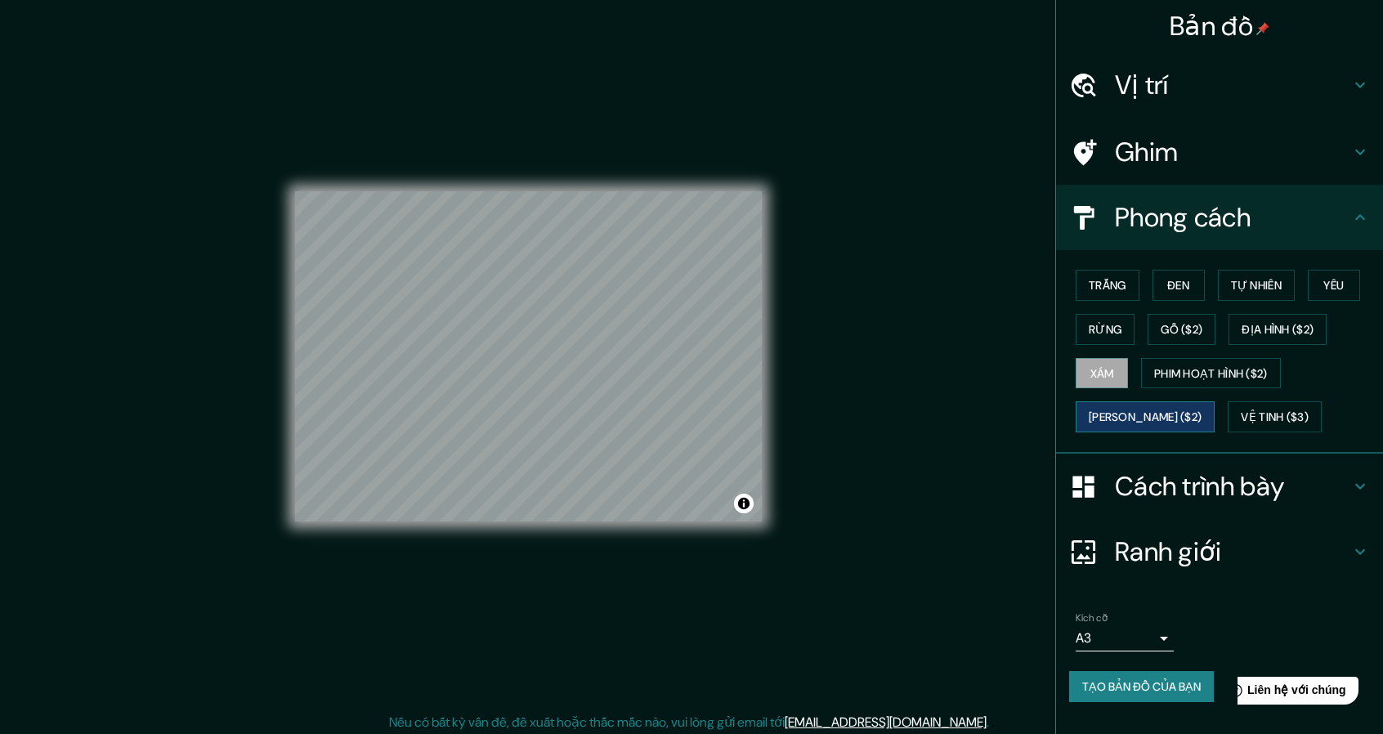
click at [1104, 413] on font "[PERSON_NAME] ($2)" at bounding box center [1144, 417] width 113 height 15
click at [1169, 378] on font "Phim hoạt hình ($2)" at bounding box center [1211, 373] width 114 height 15
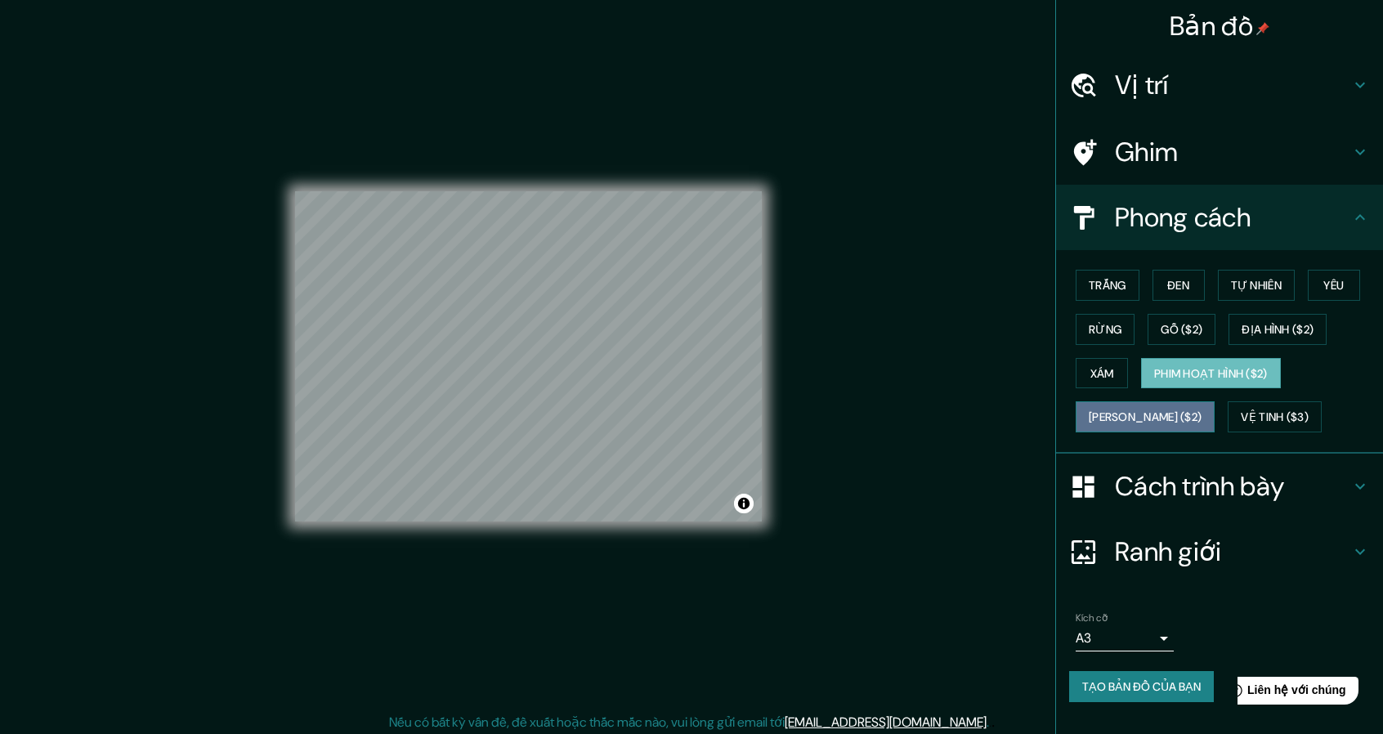
click at [1154, 410] on font "[PERSON_NAME] ($2)" at bounding box center [1144, 417] width 113 height 15
click at [1193, 383] on button "Phim hoạt hình ($2)" at bounding box center [1211, 373] width 140 height 31
click at [1240, 410] on font "Vệ tinh ($3)" at bounding box center [1274, 417] width 68 height 15
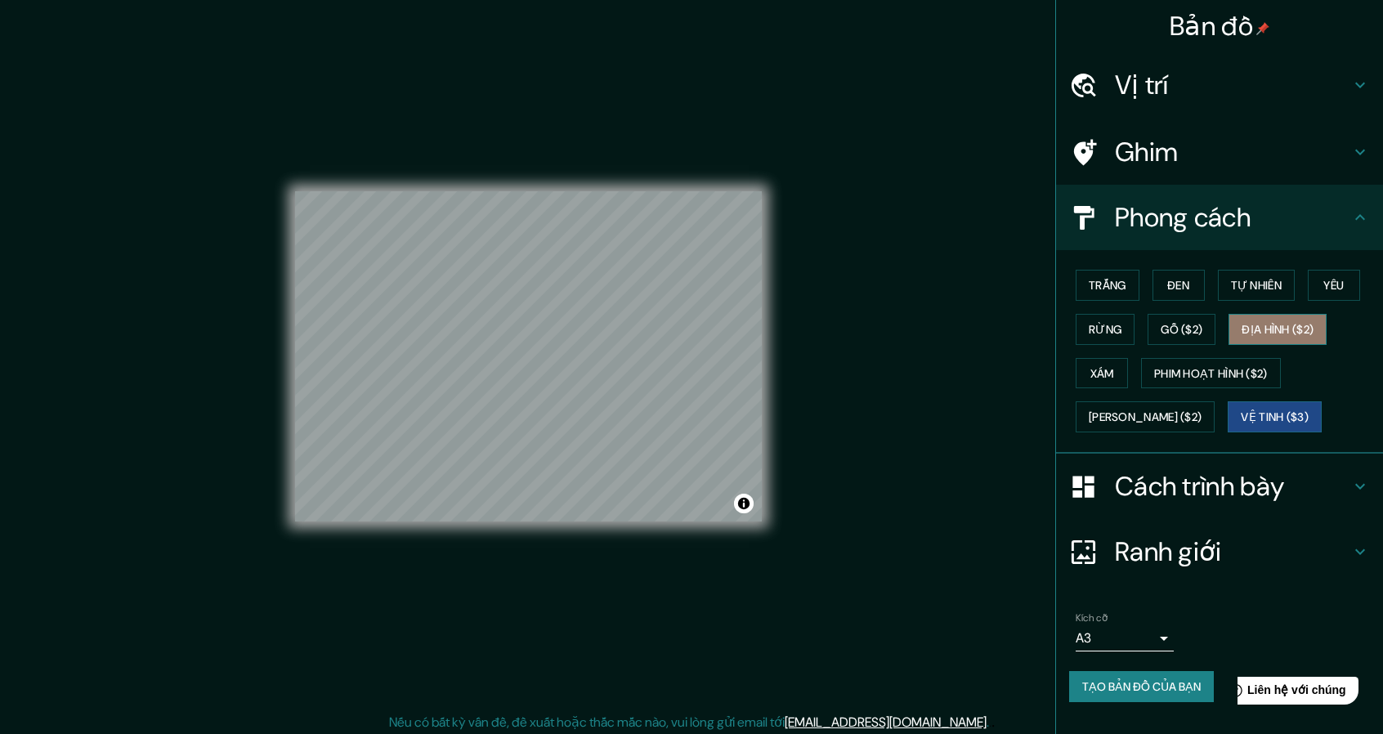
click at [1261, 336] on font "Địa hình ($2)" at bounding box center [1277, 329] width 72 height 21
click at [1335, 284] on font "Yêu" at bounding box center [1333, 285] width 20 height 15
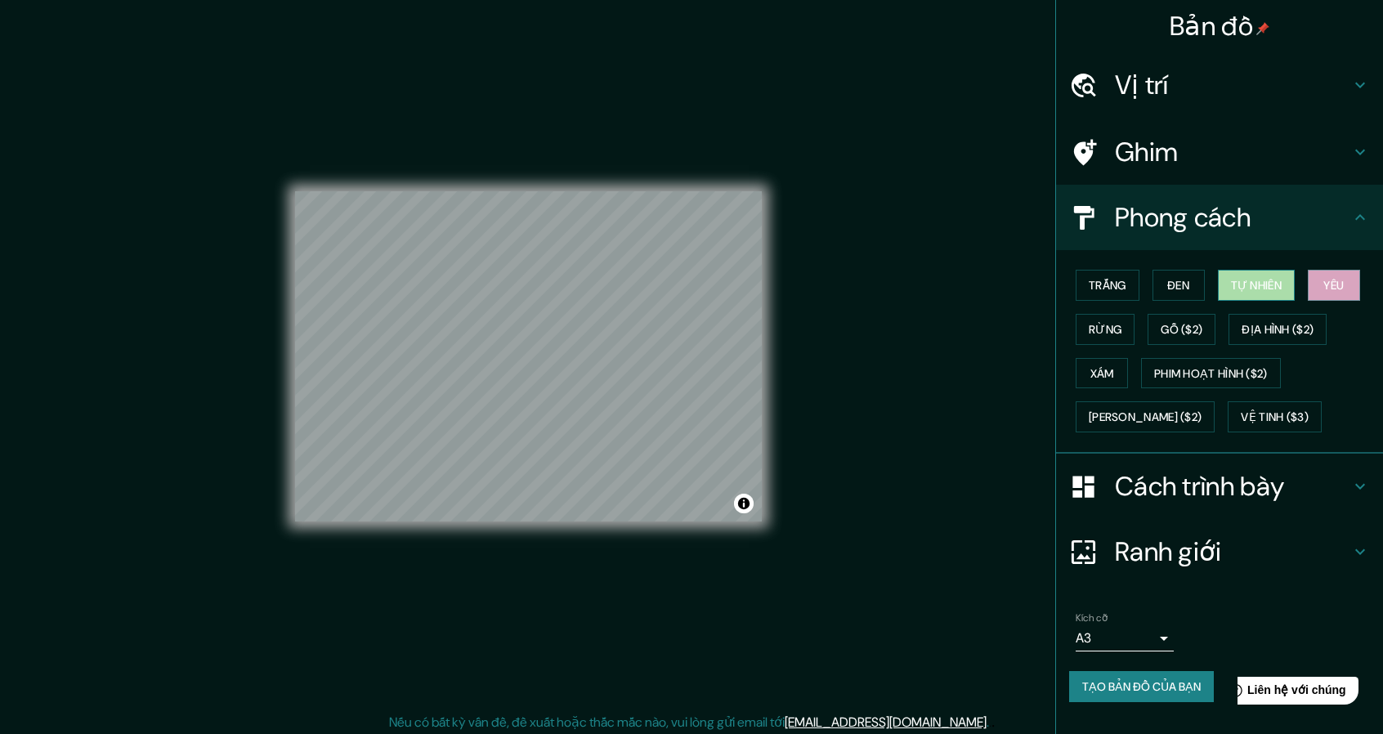
click at [1294, 292] on button "Tự nhiên" at bounding box center [1256, 285] width 77 height 31
